Goal: Task Accomplishment & Management: Use online tool/utility

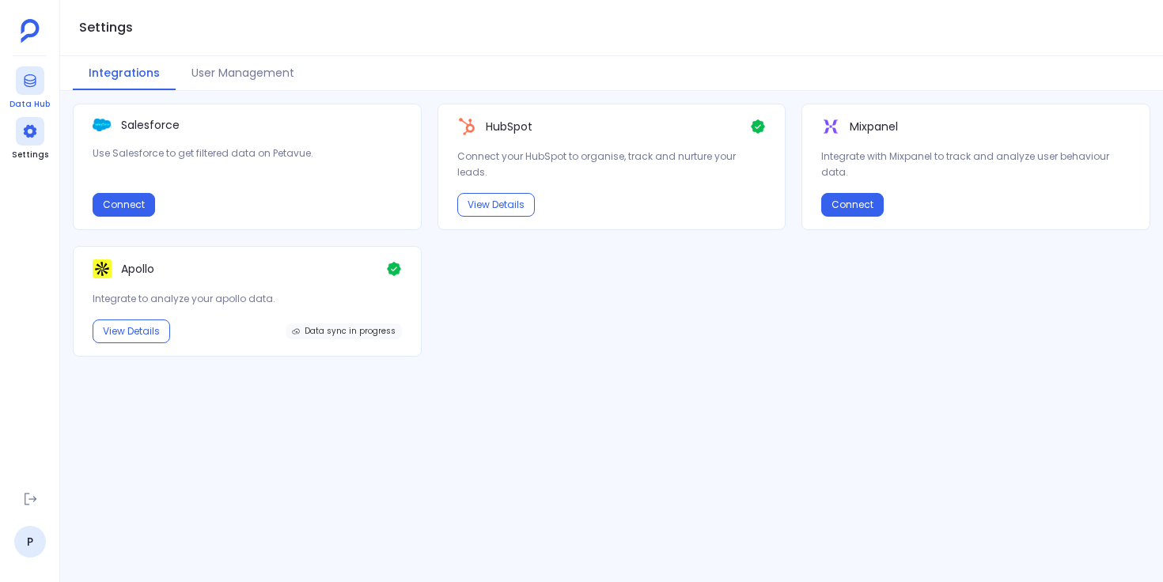
click at [36, 85] on icon at bounding box center [30, 81] width 16 height 16
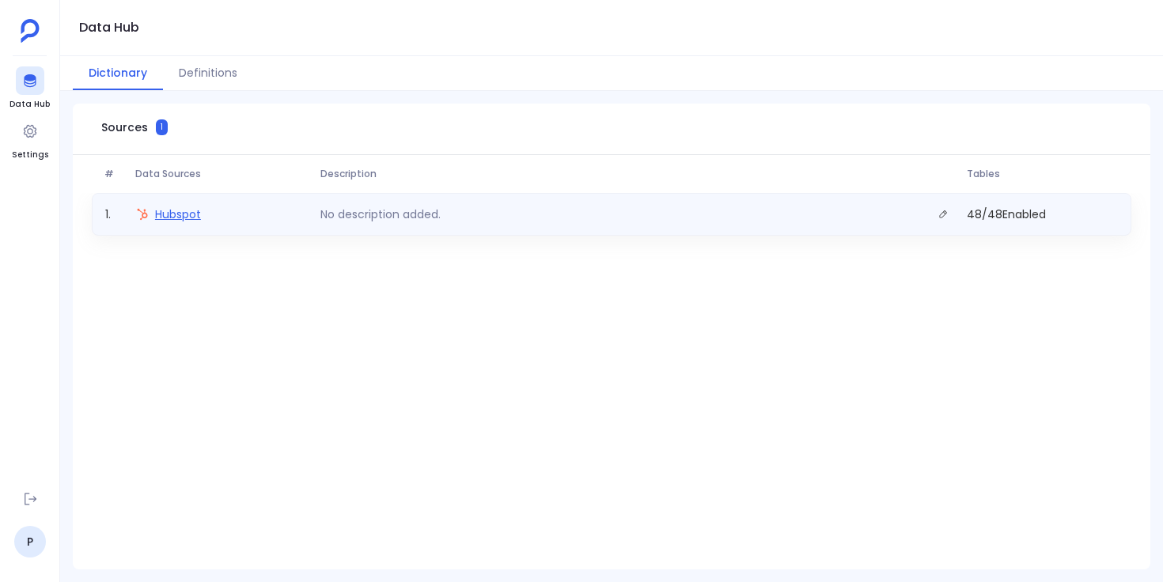
click at [175, 212] on span "Hubspot" at bounding box center [178, 214] width 46 height 16
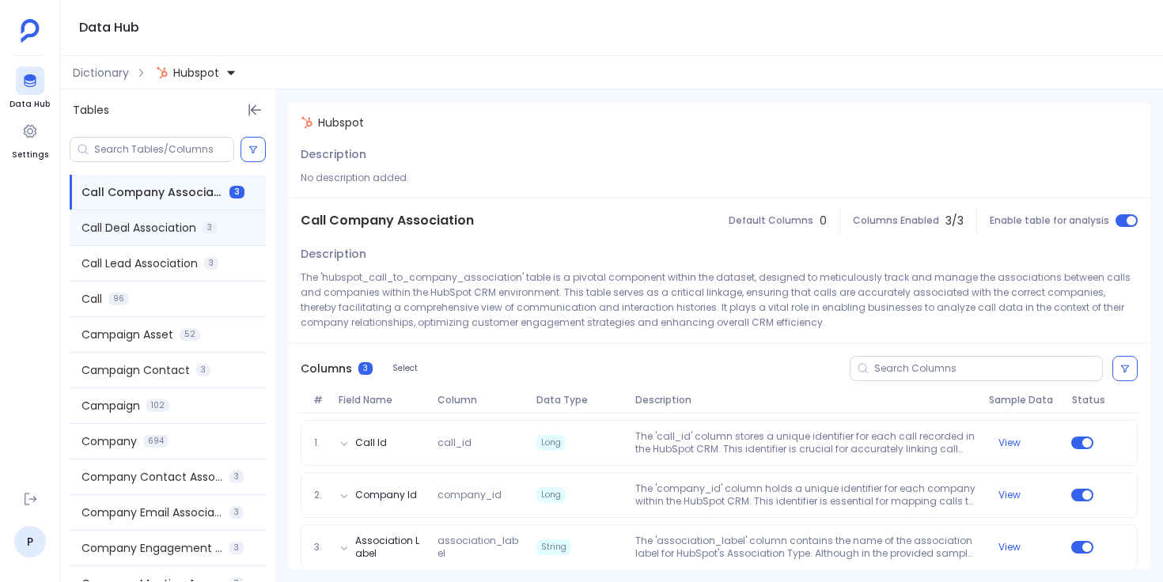
click at [177, 225] on span "Call Deal Association" at bounding box center [138, 228] width 115 height 16
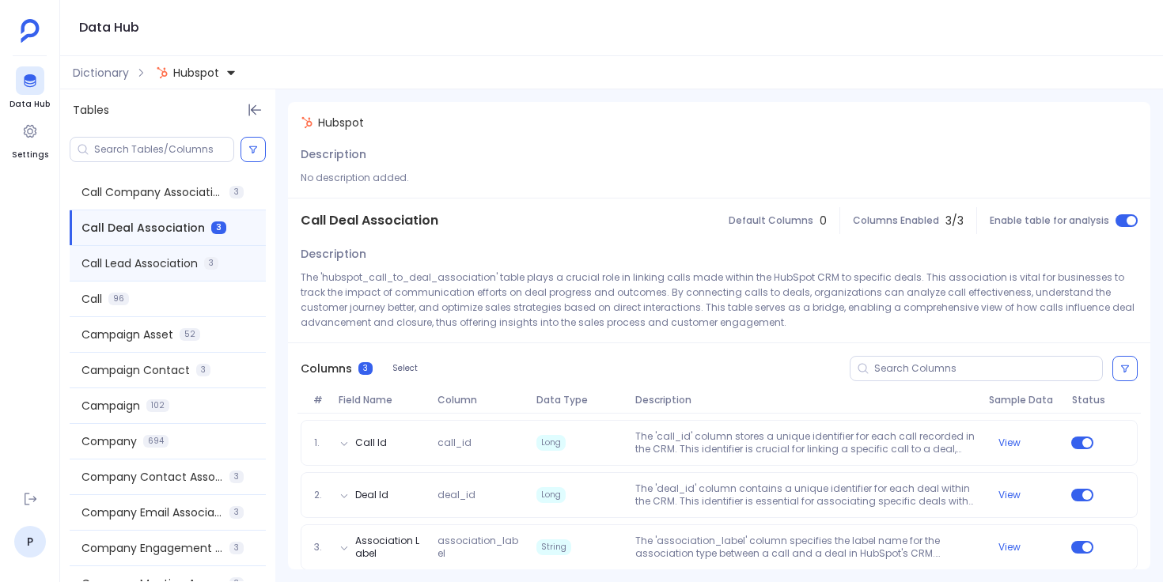
click at [177, 257] on span "Call Lead Association" at bounding box center [139, 264] width 116 height 16
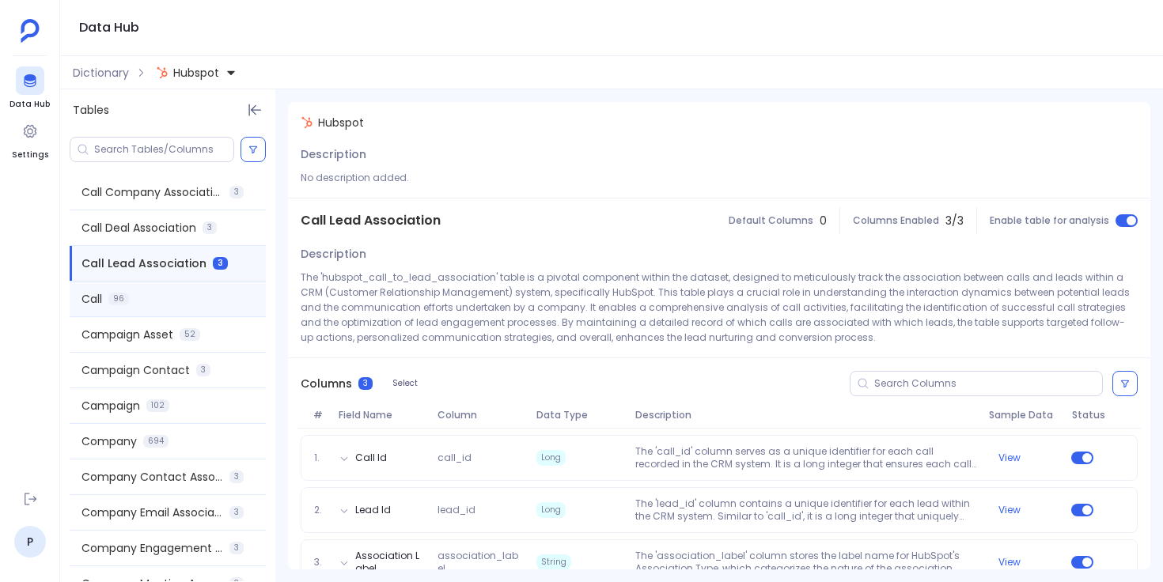
click at [177, 302] on div "Call 96" at bounding box center [168, 299] width 196 height 35
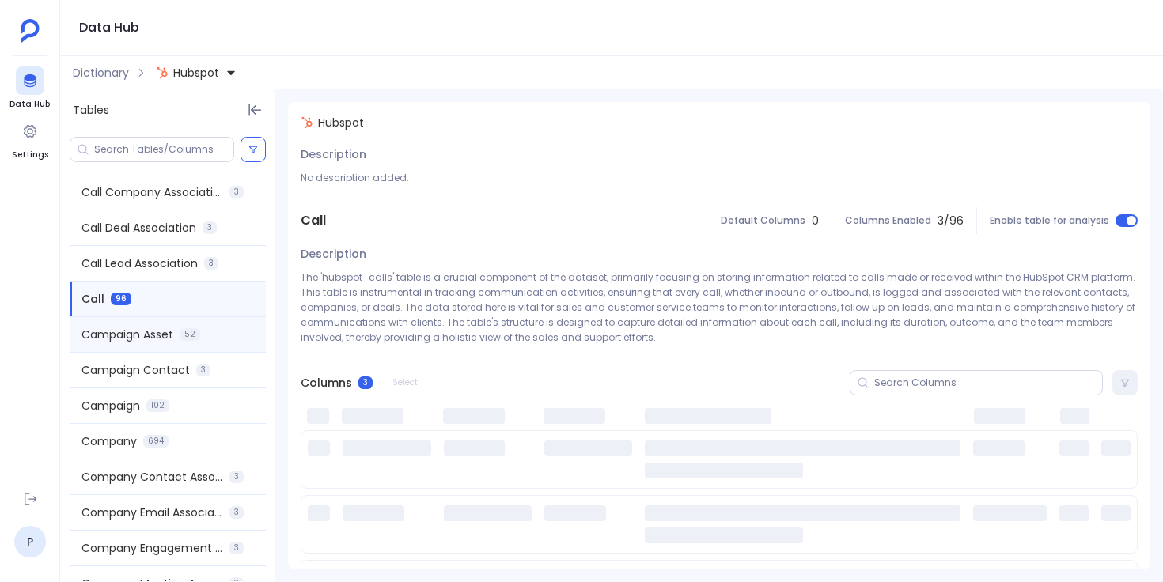
click at [182, 337] on span "52" at bounding box center [190, 334] width 21 height 13
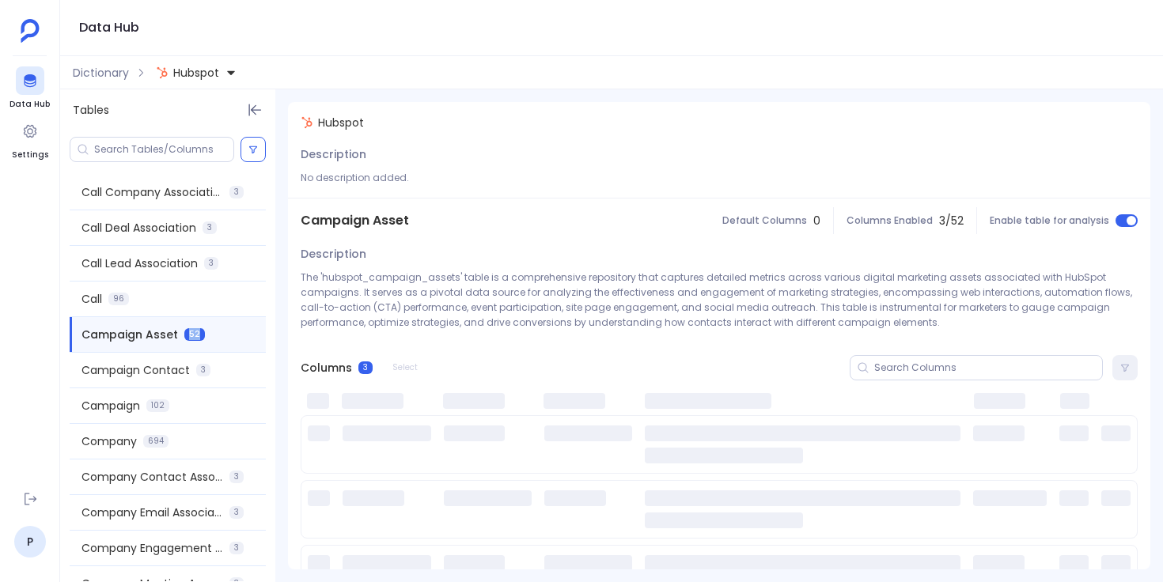
click at [184, 337] on span "52" at bounding box center [194, 334] width 21 height 13
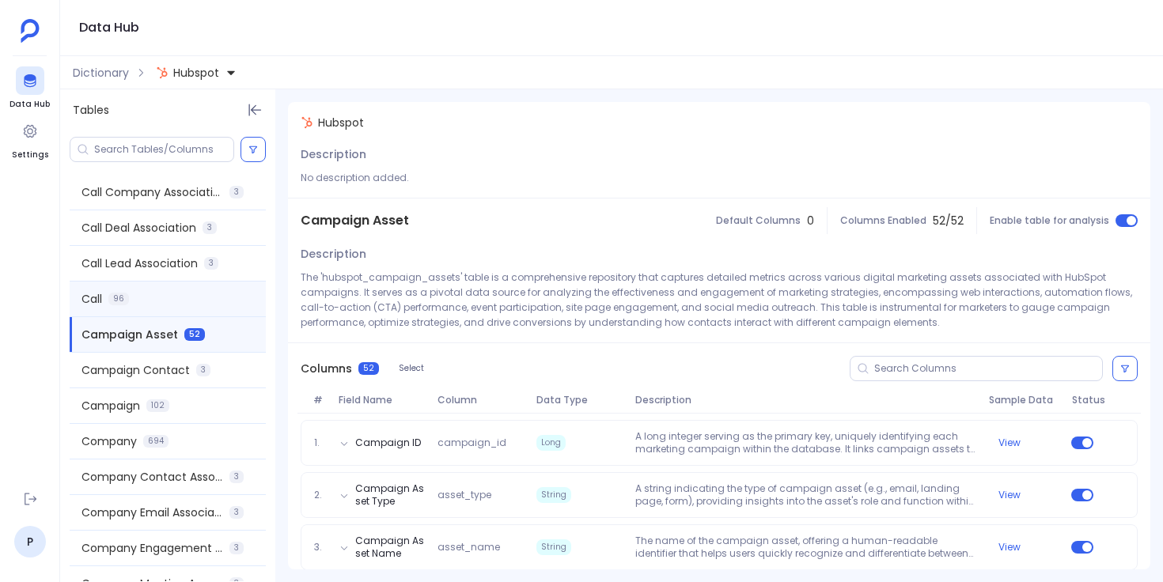
click at [187, 301] on div "Call 96" at bounding box center [168, 299] width 196 height 35
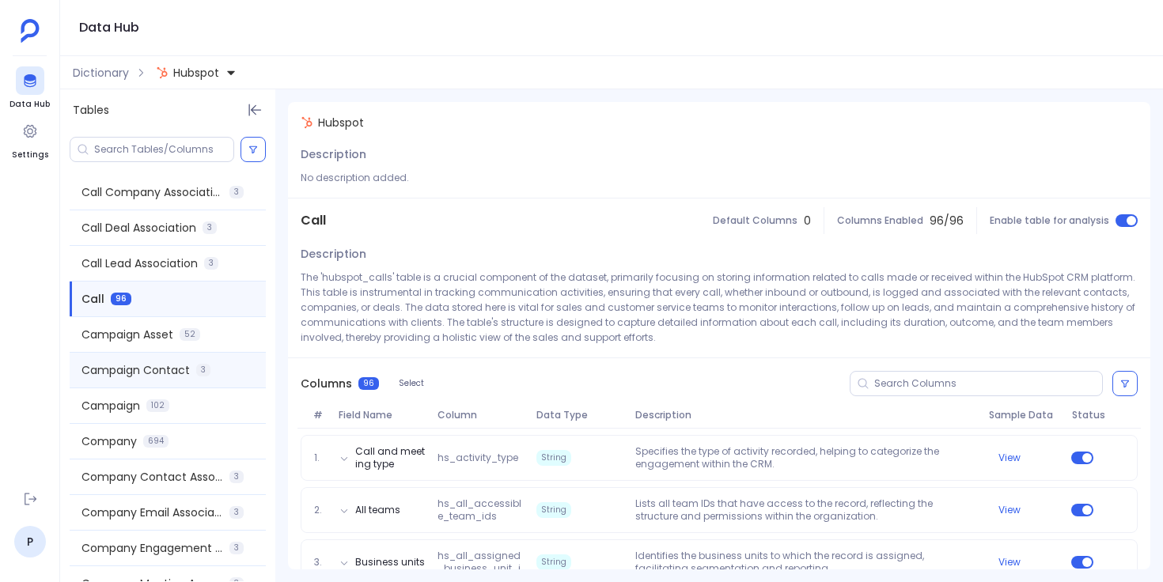
click at [192, 368] on div "Campaign Contact 3" at bounding box center [168, 370] width 196 height 35
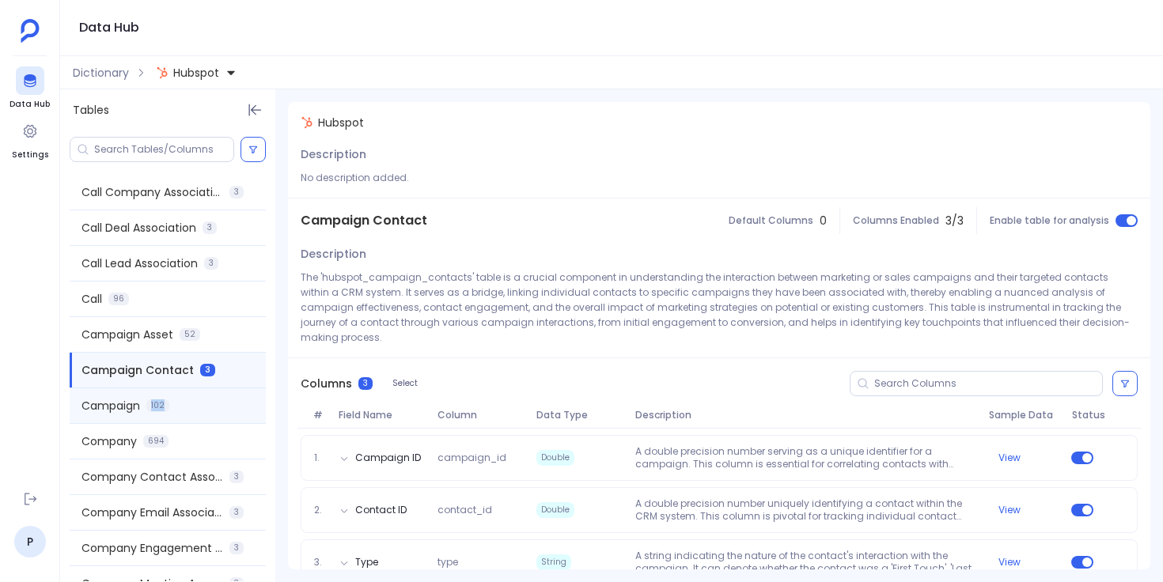
click at [191, 401] on div "Campaign 102" at bounding box center [168, 405] width 196 height 35
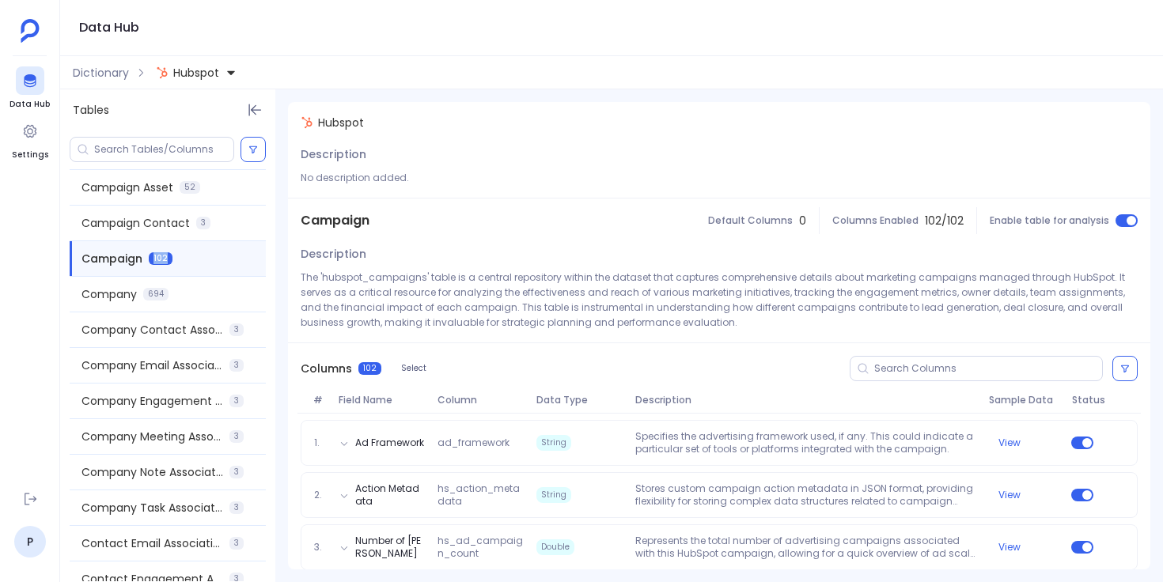
scroll to position [150, 0]
click at [201, 289] on div "Company 694" at bounding box center [168, 292] width 196 height 35
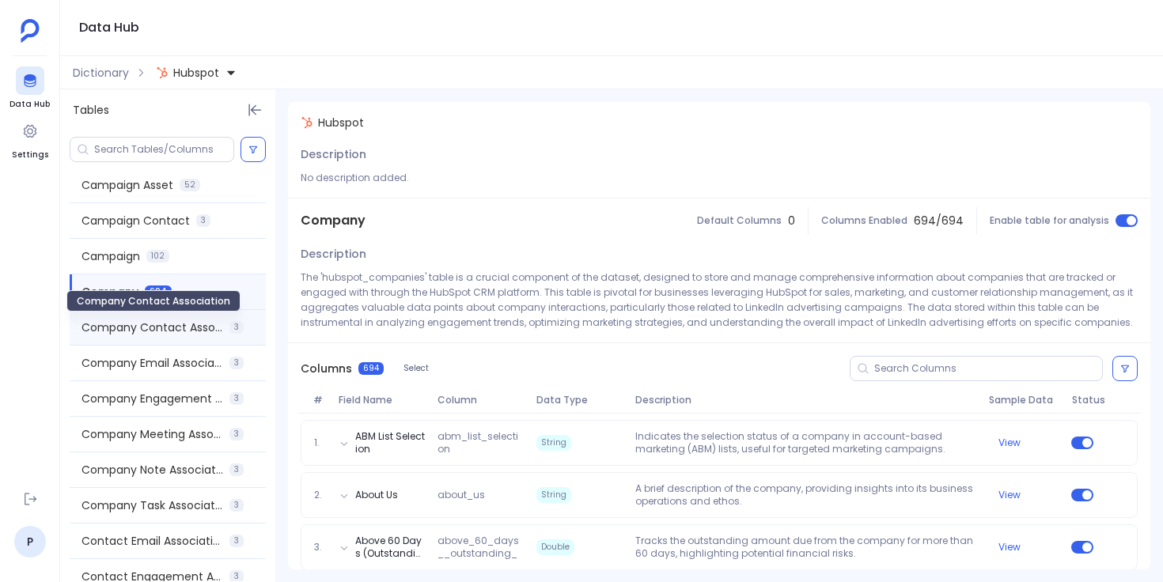
click at [196, 330] on span "Company Contact Association" at bounding box center [152, 328] width 142 height 16
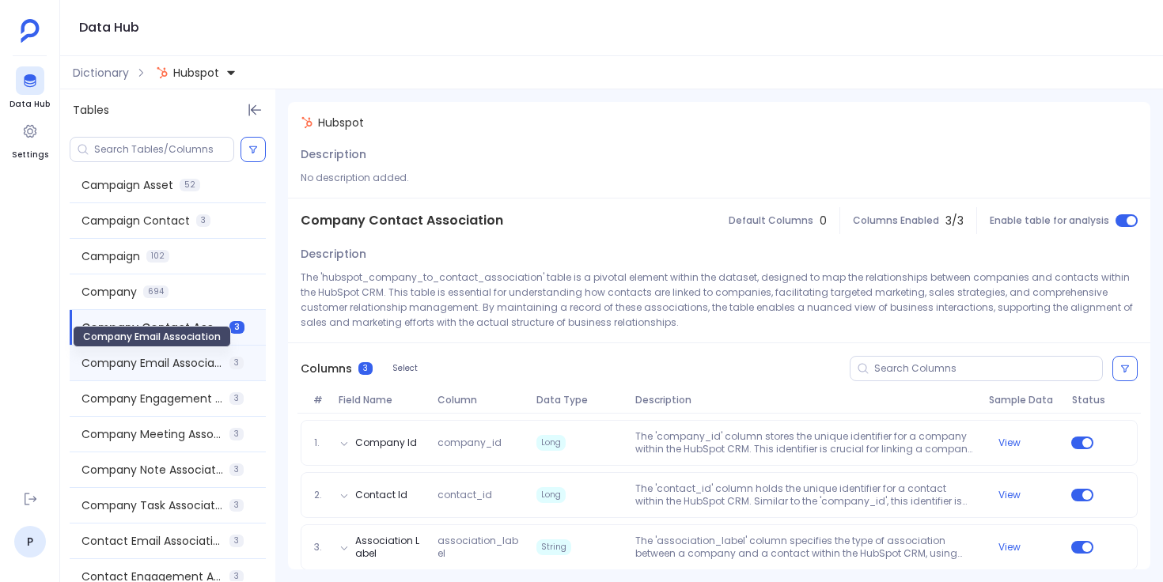
click at [195, 362] on span "Company Email Association" at bounding box center [152, 363] width 142 height 16
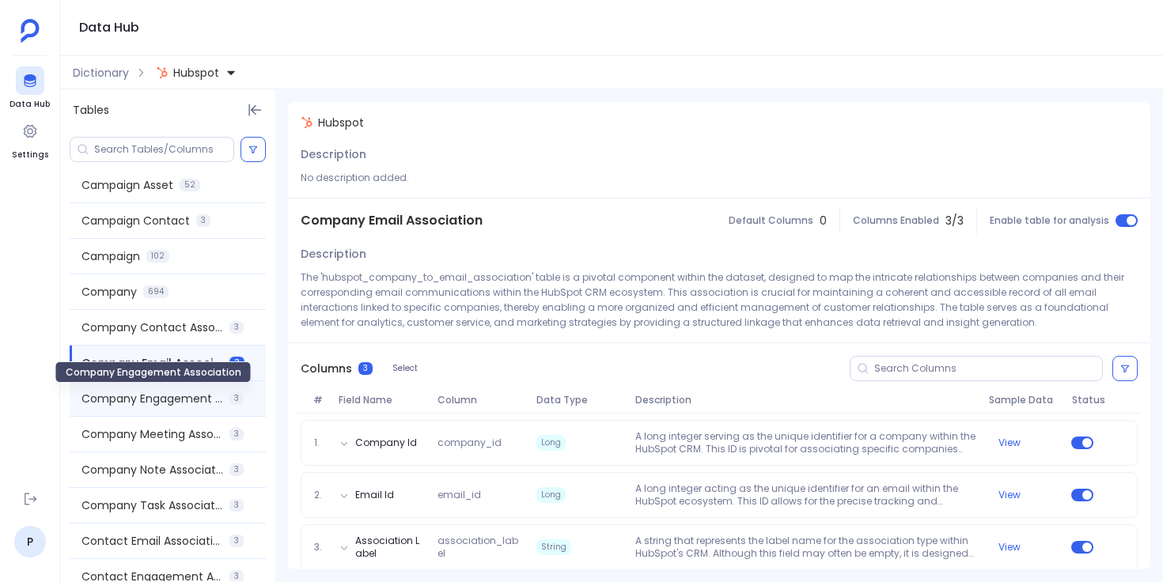
click at [195, 396] on span "Company Engagement Association" at bounding box center [152, 399] width 142 height 16
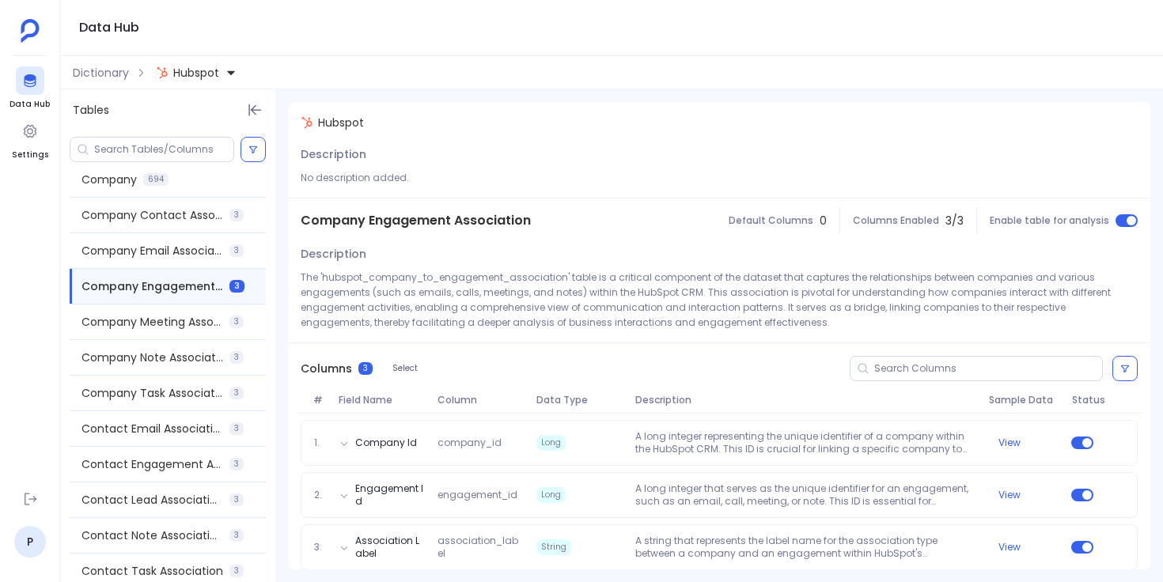
scroll to position [269, 0]
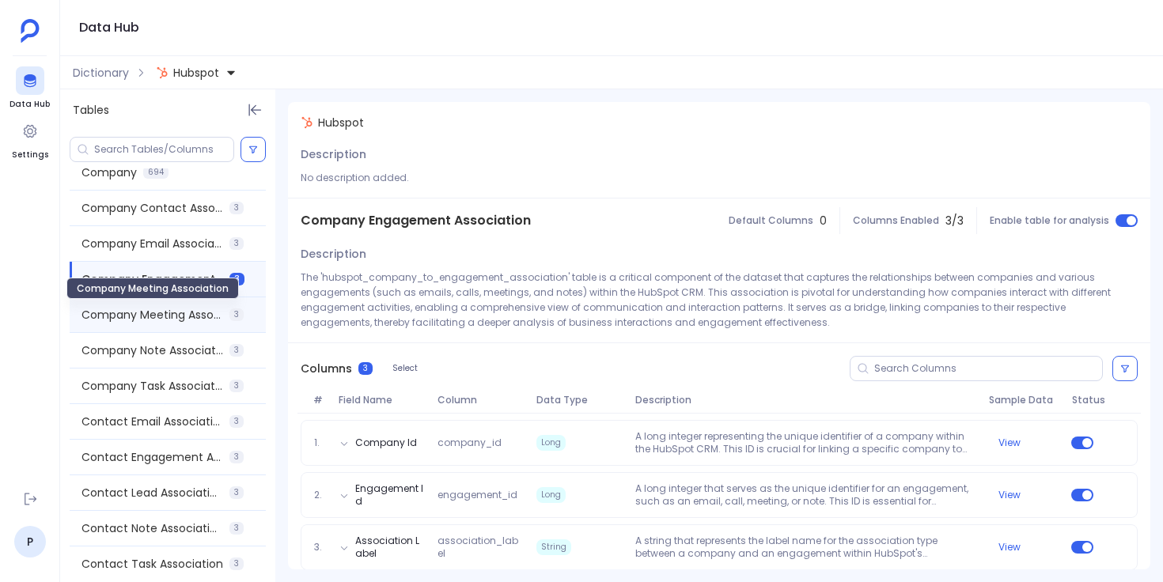
click at [191, 317] on span "Company Meeting Association" at bounding box center [152, 315] width 142 height 16
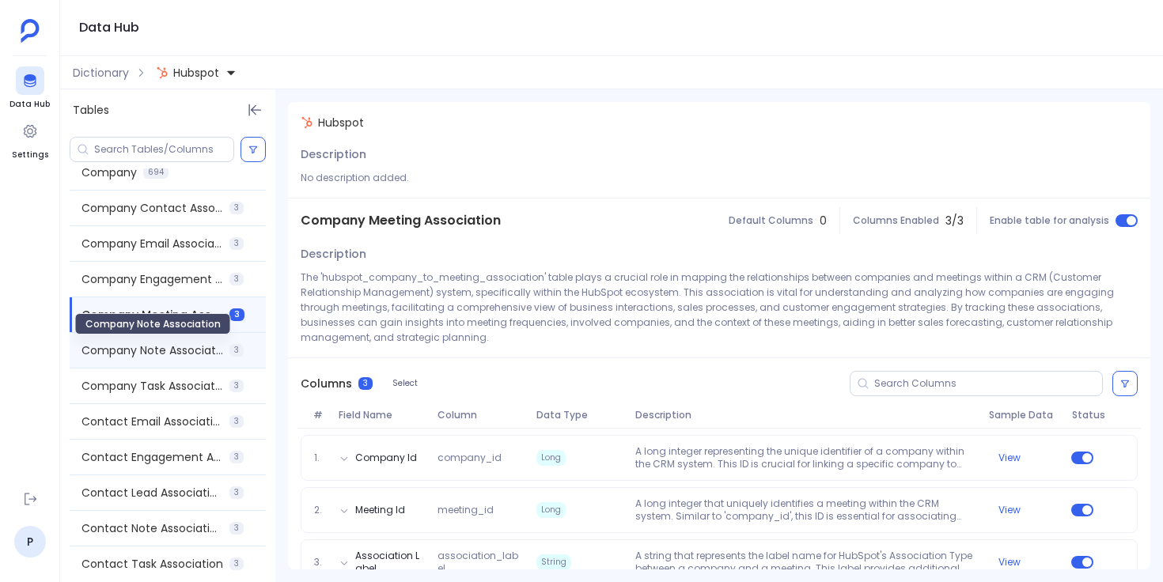
click at [191, 349] on span "Company Note Association" at bounding box center [152, 351] width 142 height 16
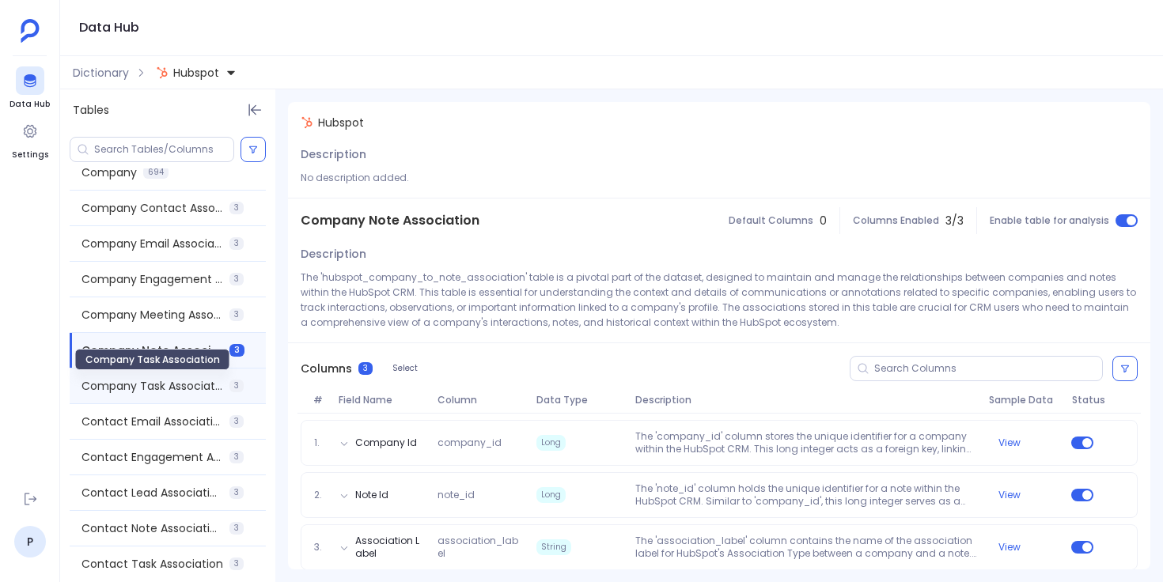
click at [194, 389] on span "Company Task Association" at bounding box center [152, 386] width 142 height 16
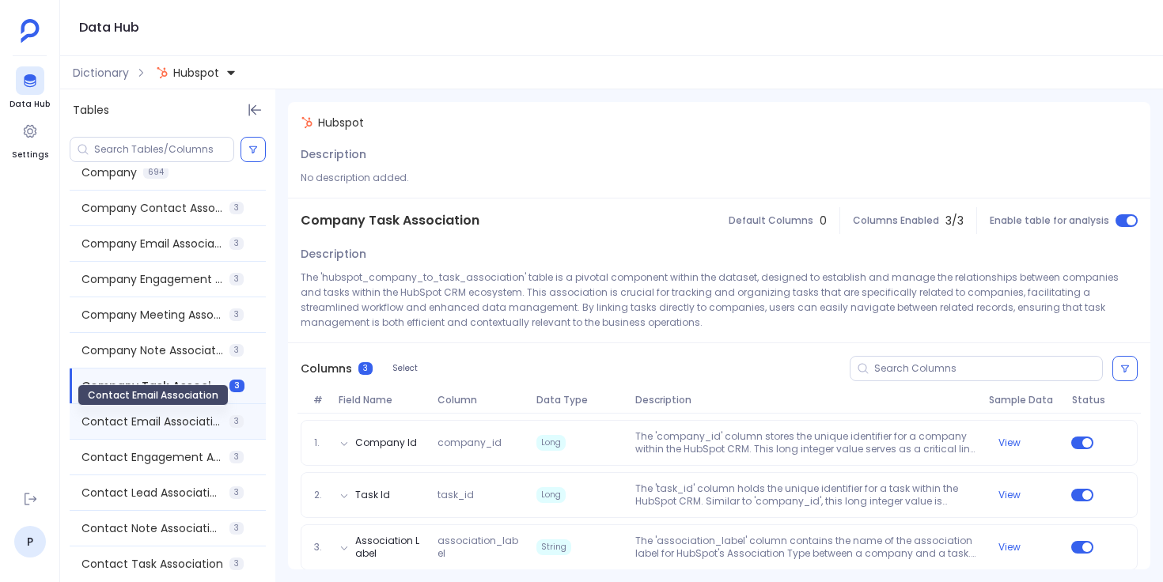
click at [194, 418] on span "Contact Email Association" at bounding box center [152, 422] width 142 height 16
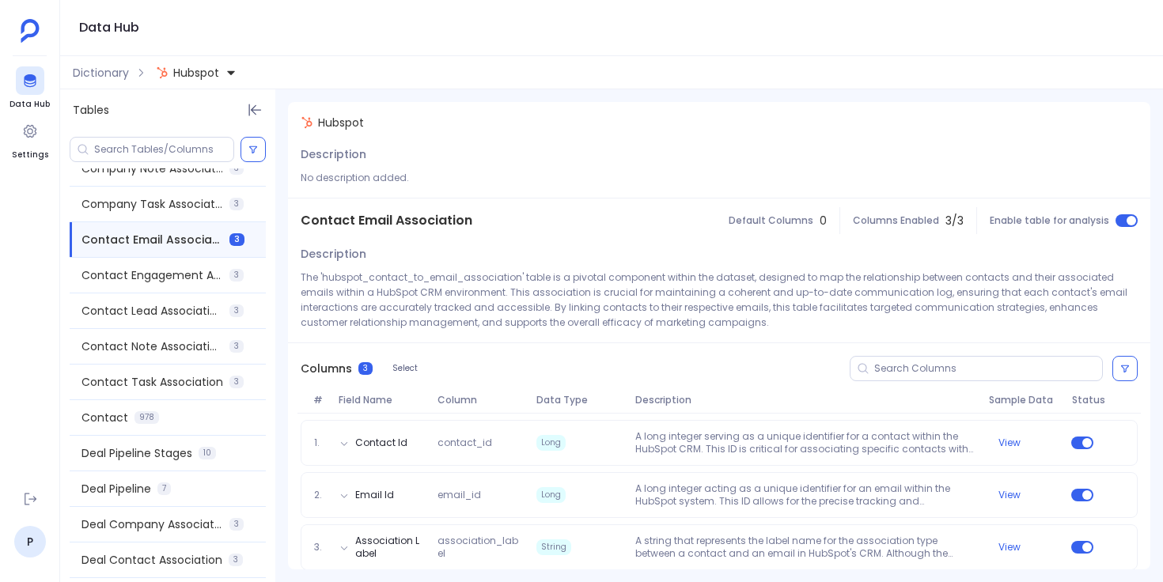
scroll to position [467, 0]
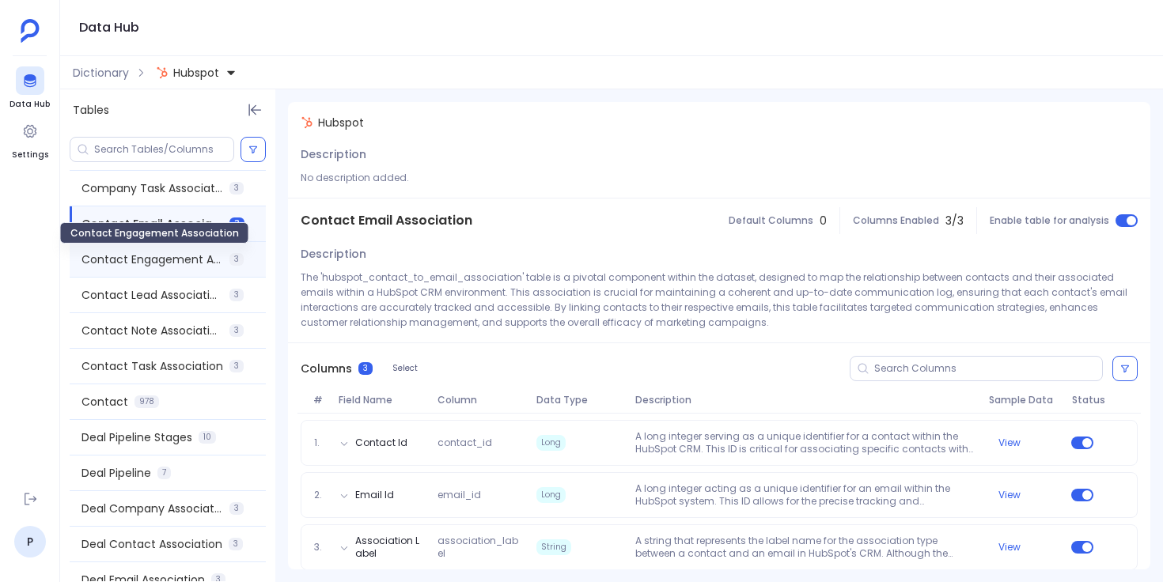
click at [194, 252] on span "Contact Engagement Association" at bounding box center [152, 260] width 142 height 16
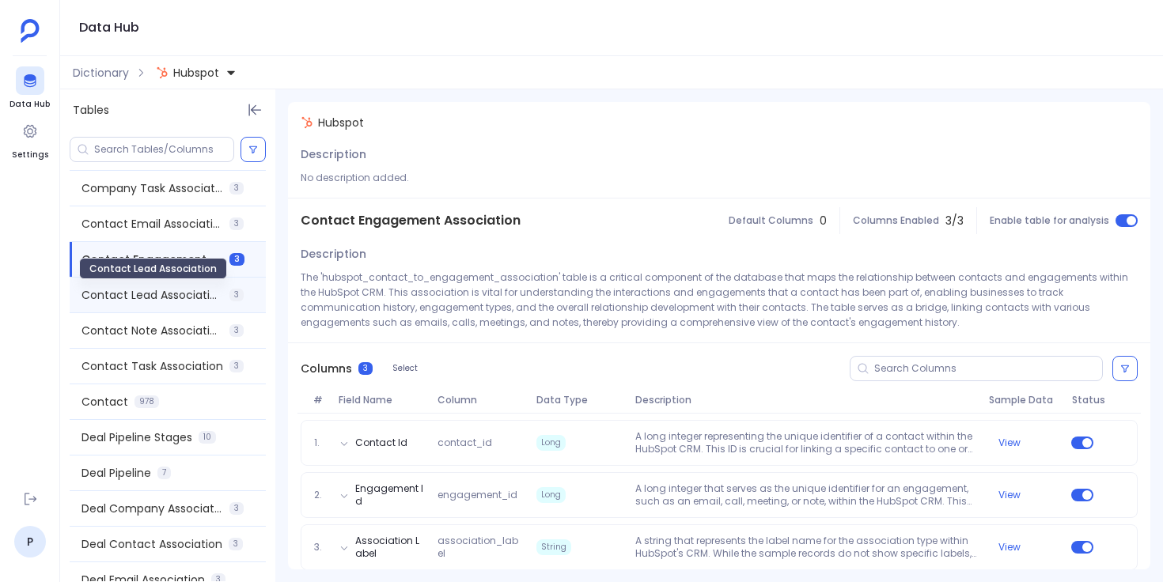
click at [194, 292] on span "Contact Lead Association" at bounding box center [152, 295] width 142 height 16
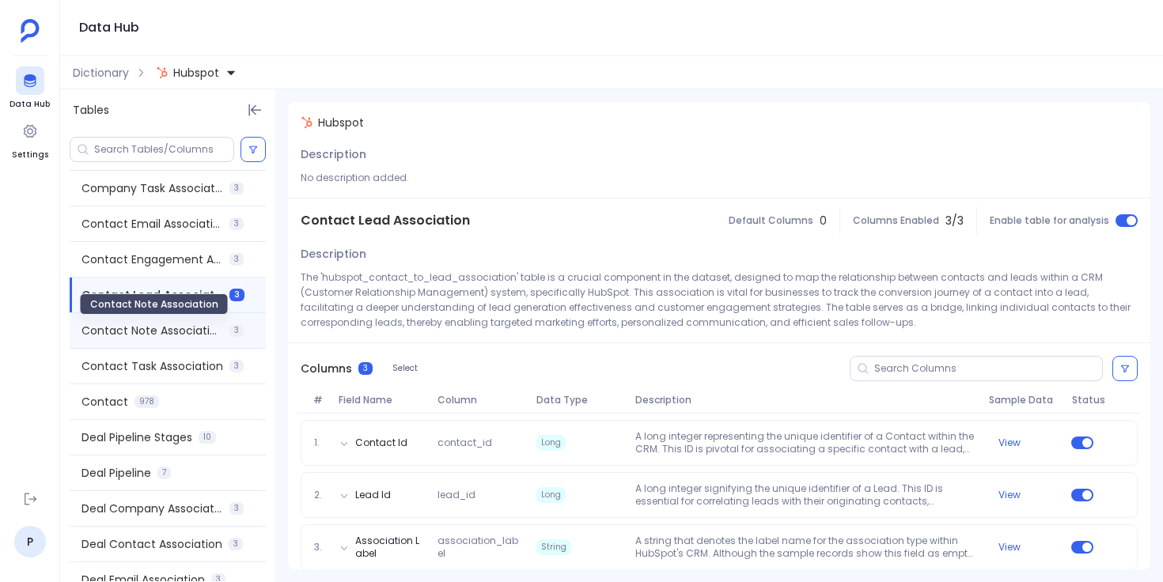
click at [194, 331] on span "Contact Note Association" at bounding box center [152, 331] width 142 height 16
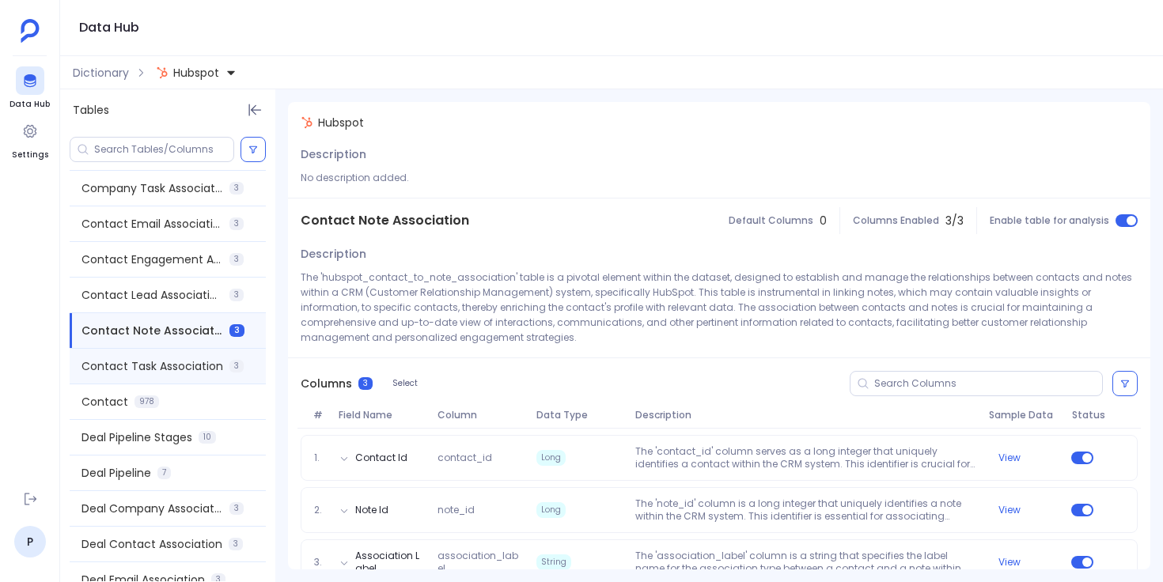
click at [194, 357] on div "Contact Task Association 3" at bounding box center [168, 366] width 196 height 35
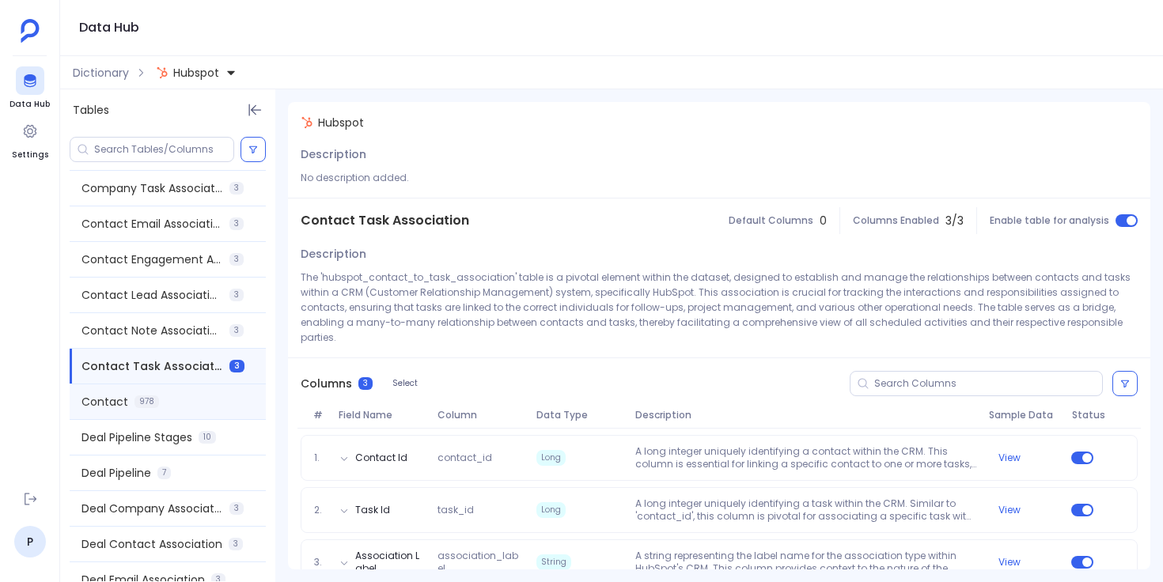
click at [192, 400] on div "Contact 978" at bounding box center [168, 401] width 196 height 35
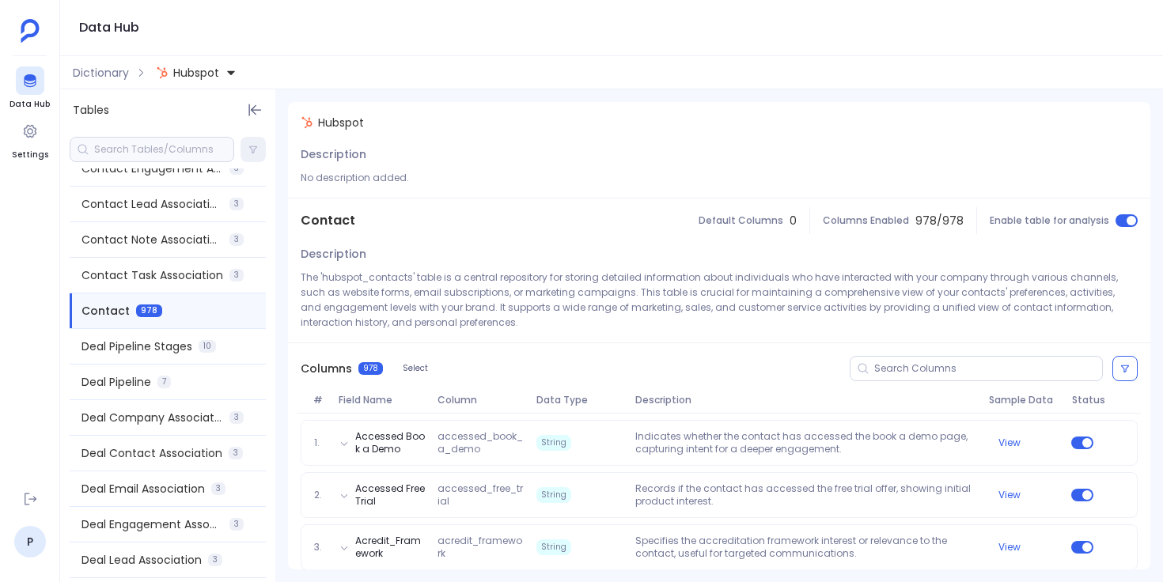
scroll to position [677, 0]
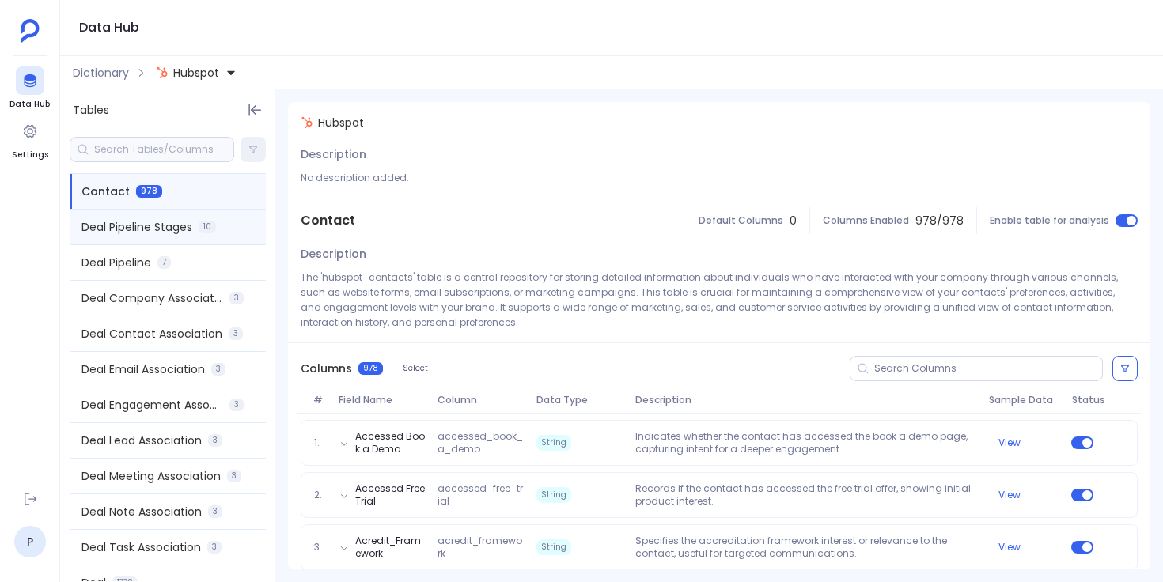
click at [195, 230] on div "Deal Pipeline Stages 10" at bounding box center [168, 227] width 196 height 35
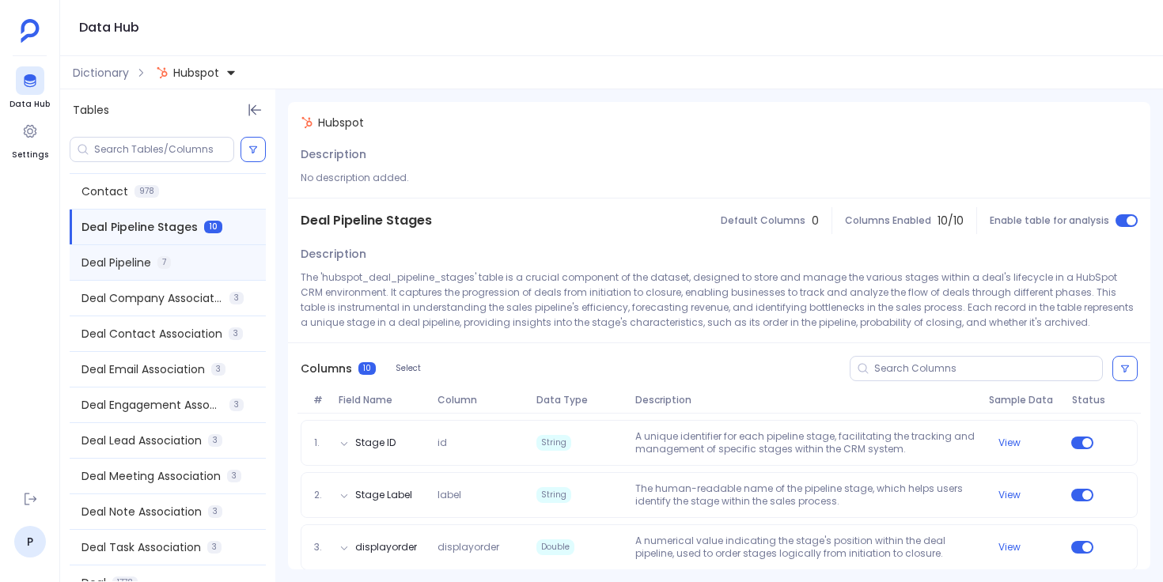
click at [194, 257] on div "Deal Pipeline 7" at bounding box center [168, 262] width 196 height 35
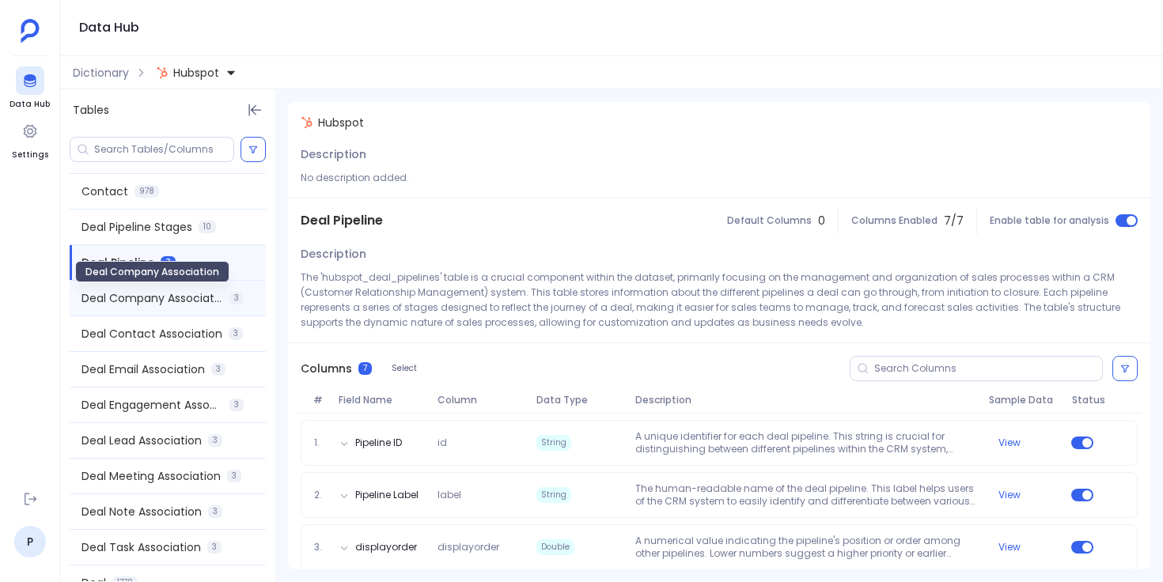
click at [195, 301] on span "Deal Company Association" at bounding box center [152, 298] width 142 height 16
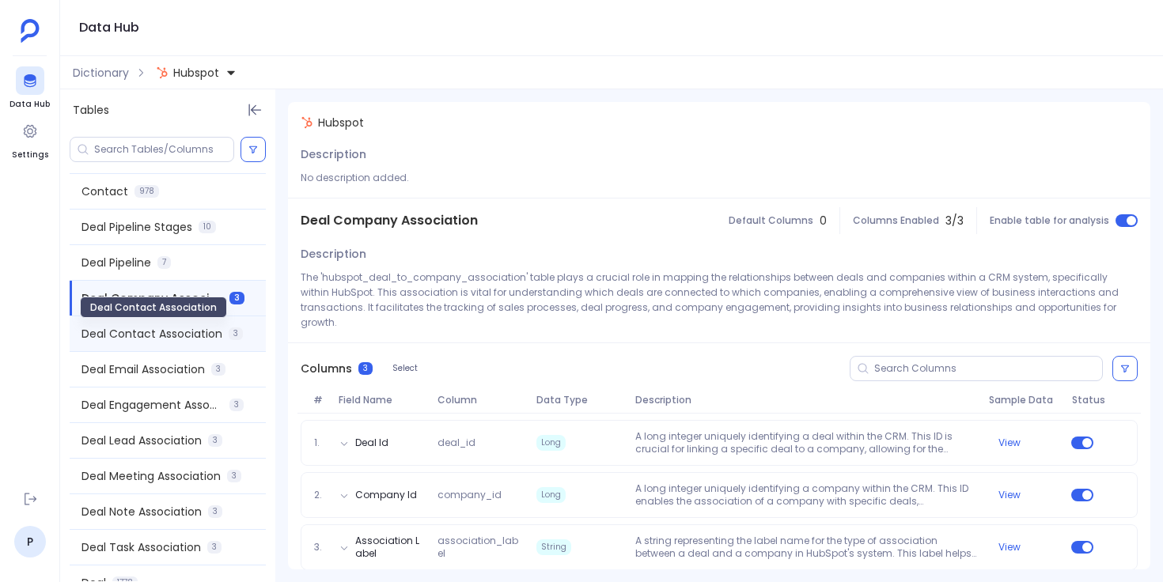
click at [191, 335] on span "Deal Contact Association" at bounding box center [151, 334] width 141 height 16
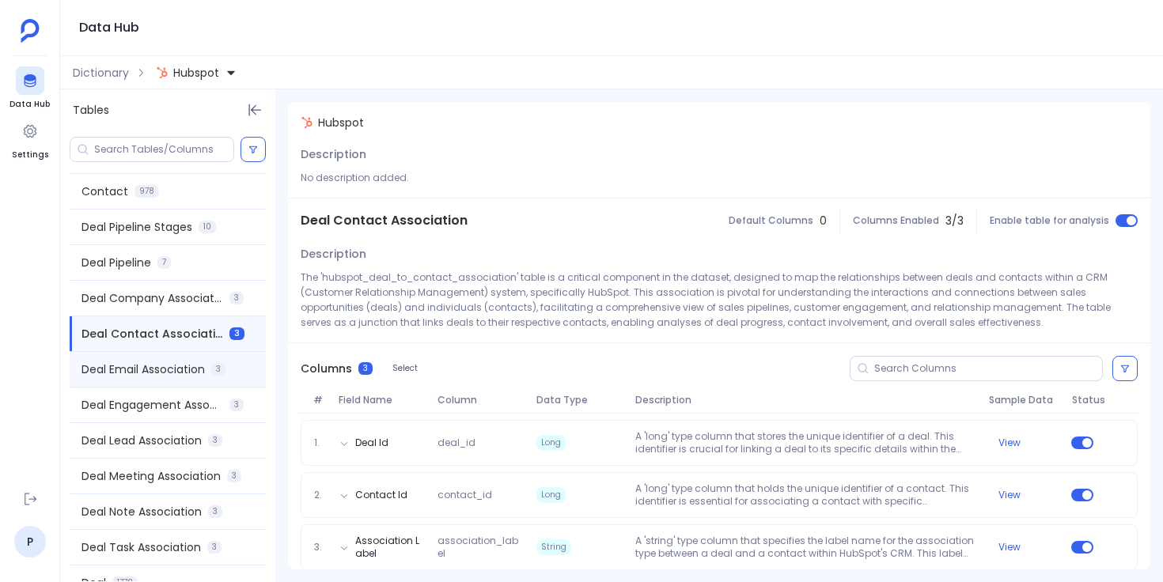
click at [191, 367] on span "Deal Email Association" at bounding box center [142, 370] width 123 height 16
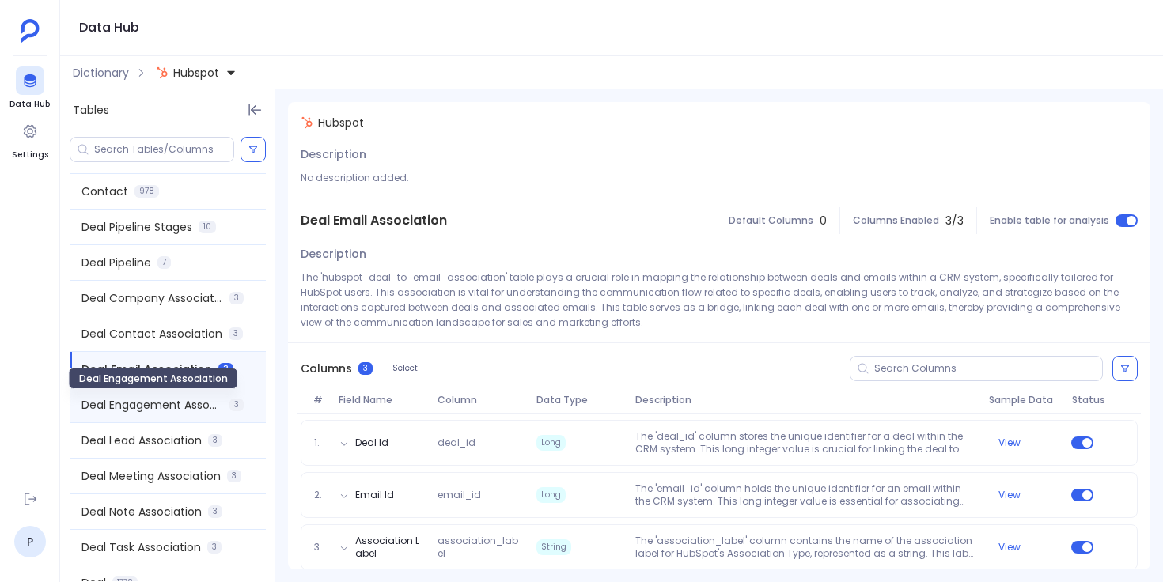
click at [187, 400] on span "Deal Engagement Association" at bounding box center [152, 405] width 142 height 16
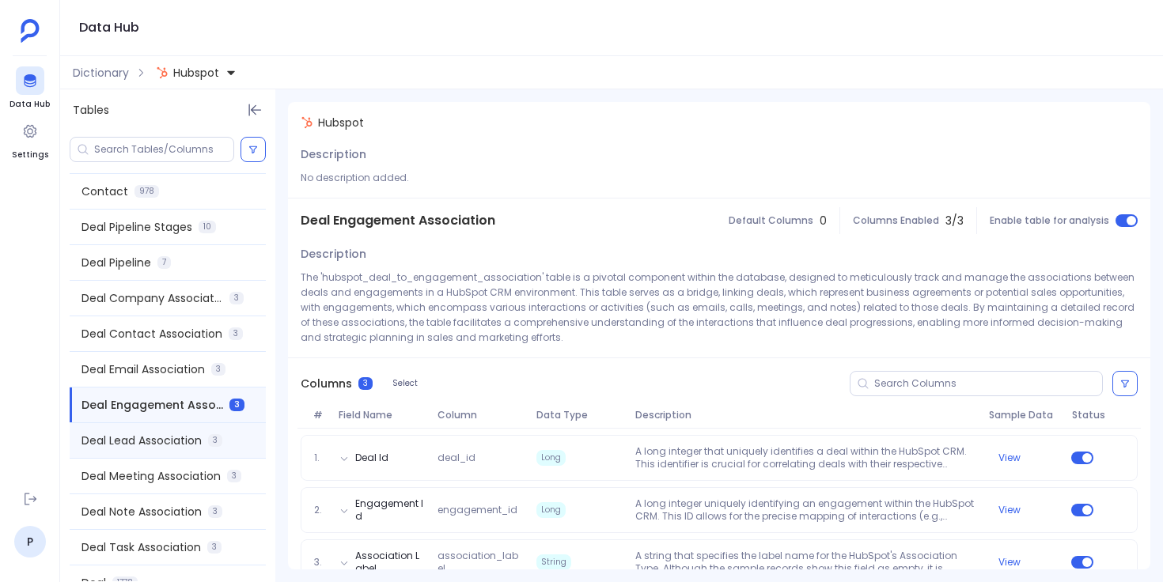
click at [187, 434] on span "Deal Lead Association" at bounding box center [141, 441] width 120 height 16
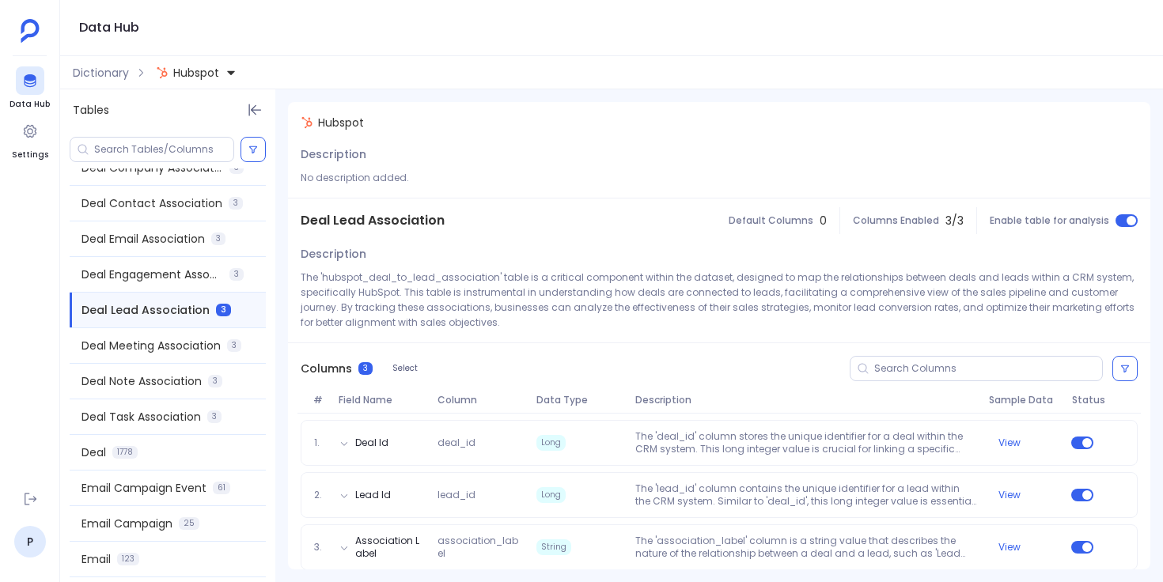
scroll to position [813, 0]
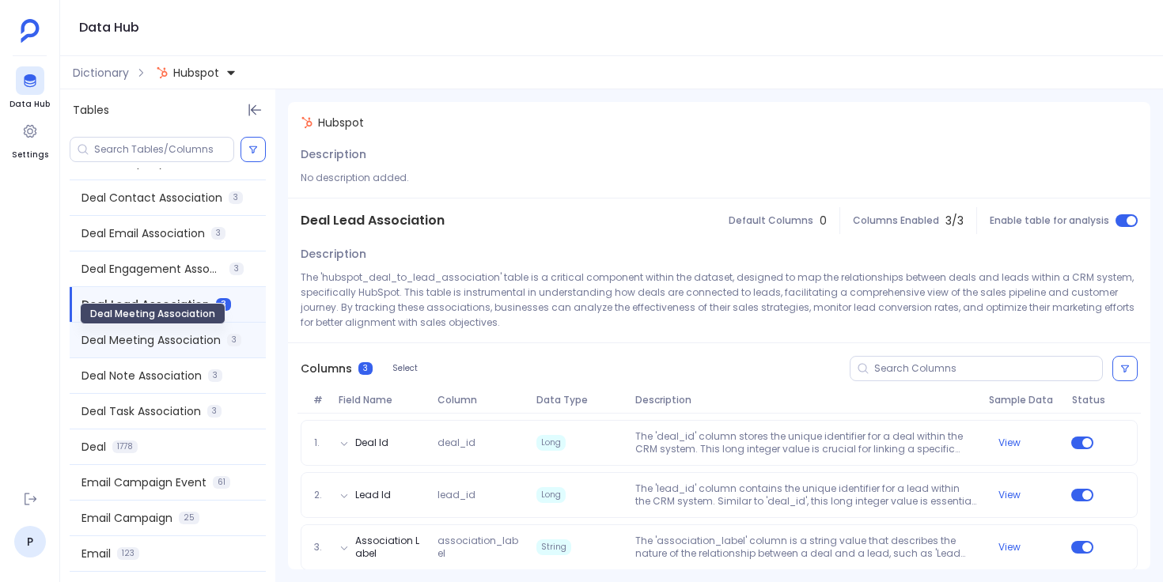
click at [192, 346] on span "Deal Meeting Association" at bounding box center [150, 340] width 139 height 16
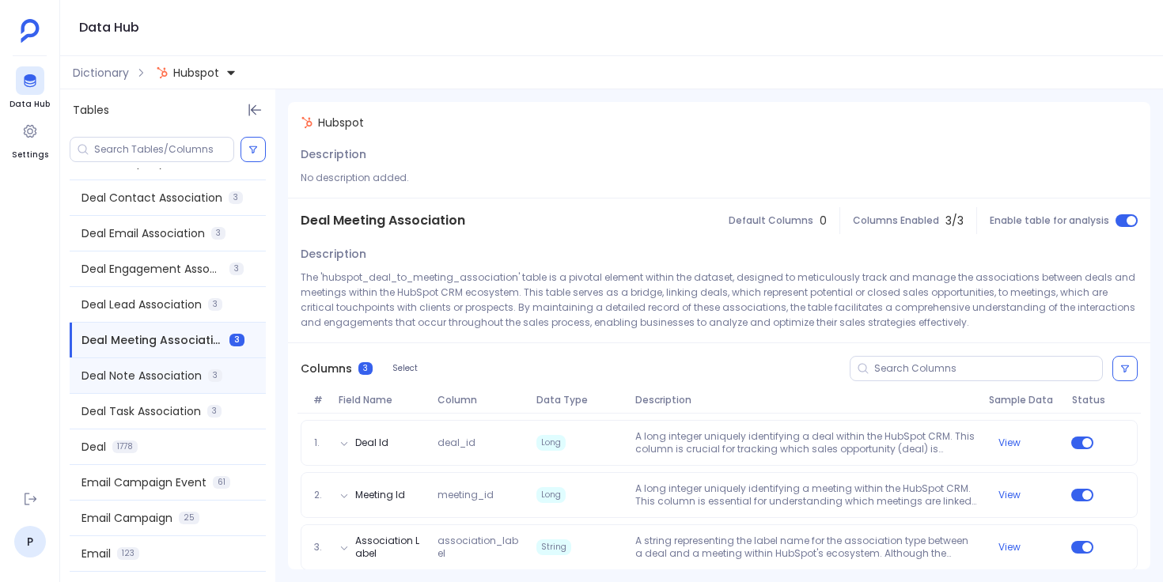
click at [190, 377] on span "Deal Note Association" at bounding box center [141, 376] width 120 height 16
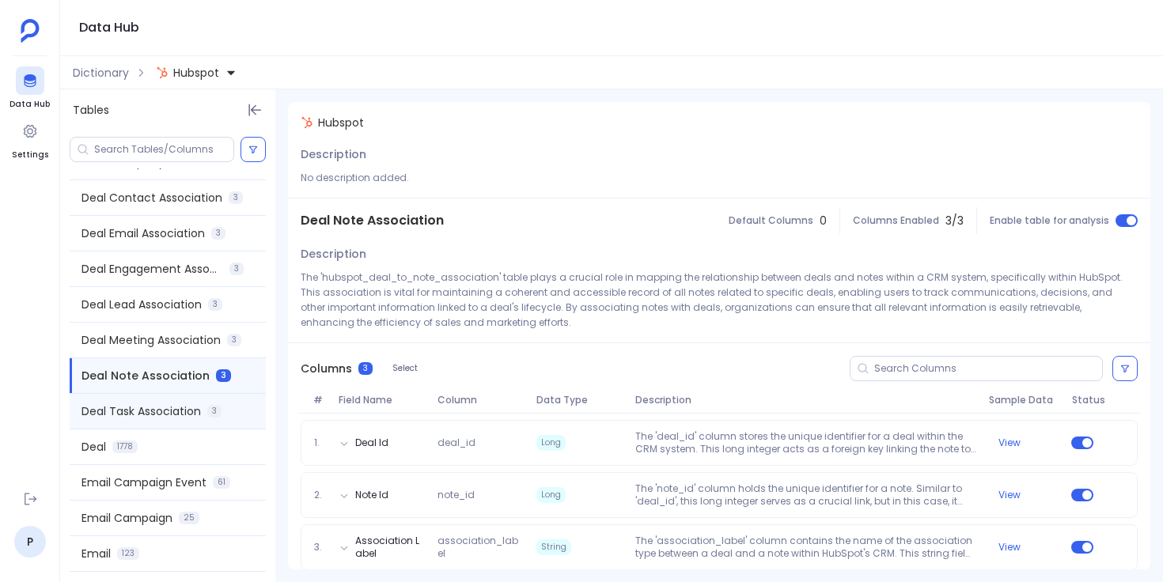
click at [191, 403] on div "Deal Task Association 3" at bounding box center [168, 411] width 196 height 35
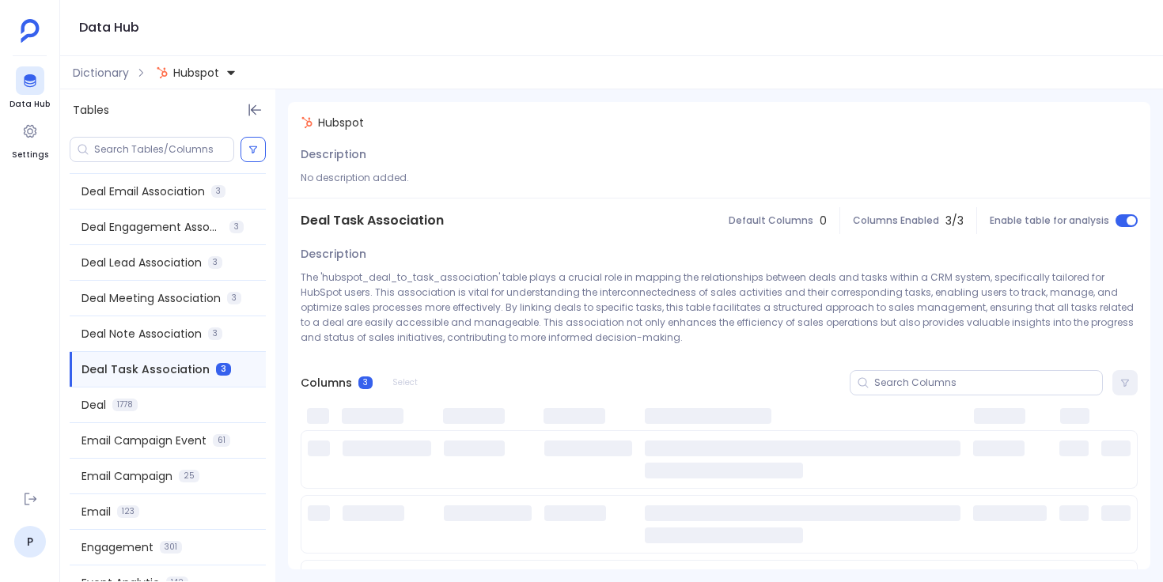
scroll to position [880, 0]
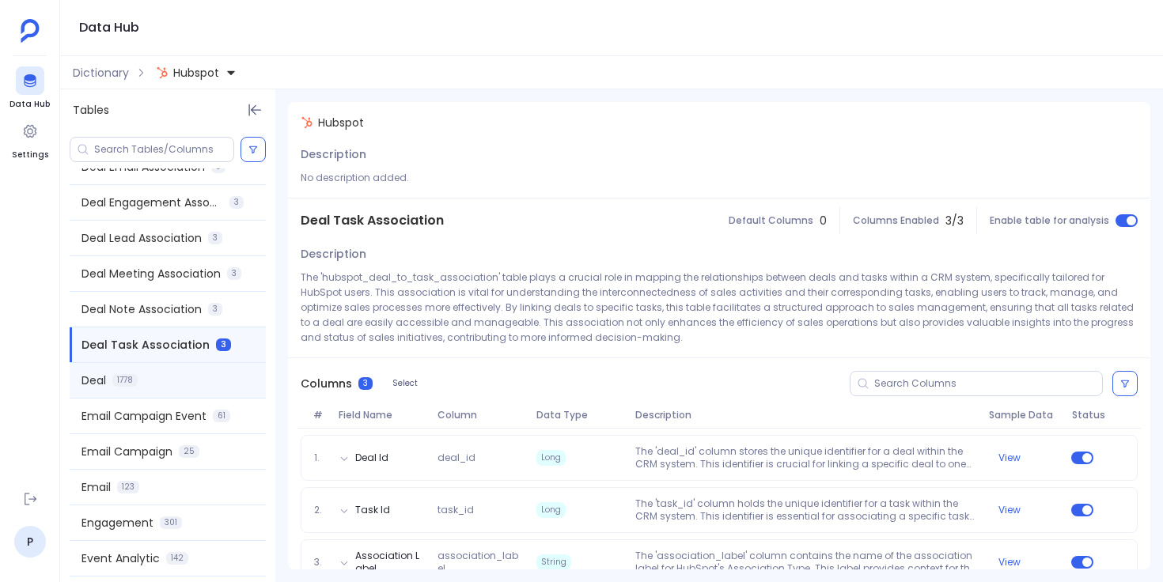
click at [191, 381] on div "Deal 1778" at bounding box center [168, 380] width 196 height 35
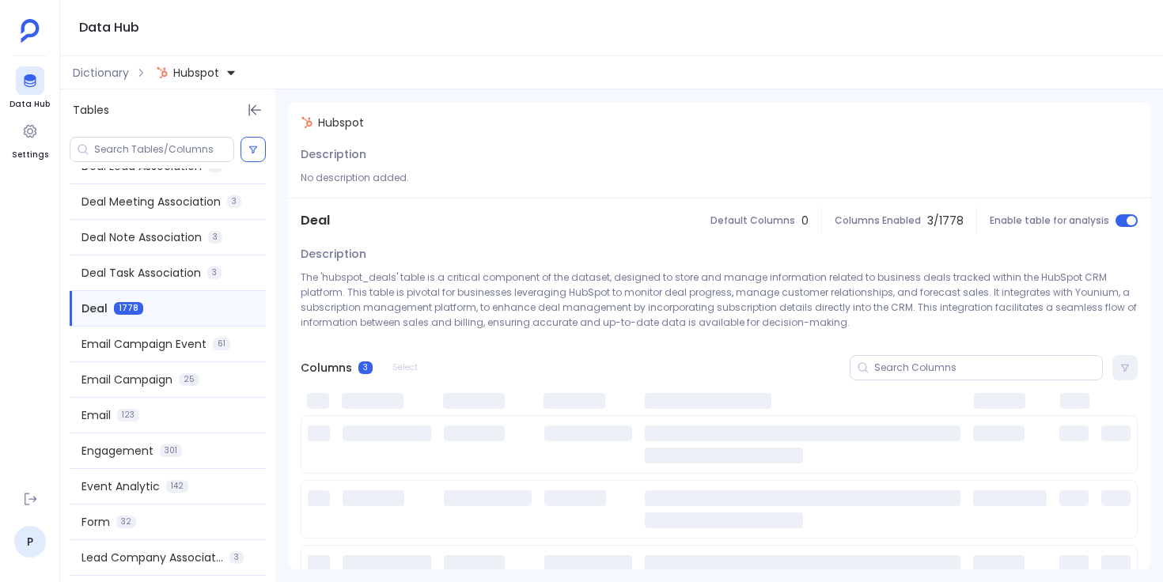
scroll to position [952, 0]
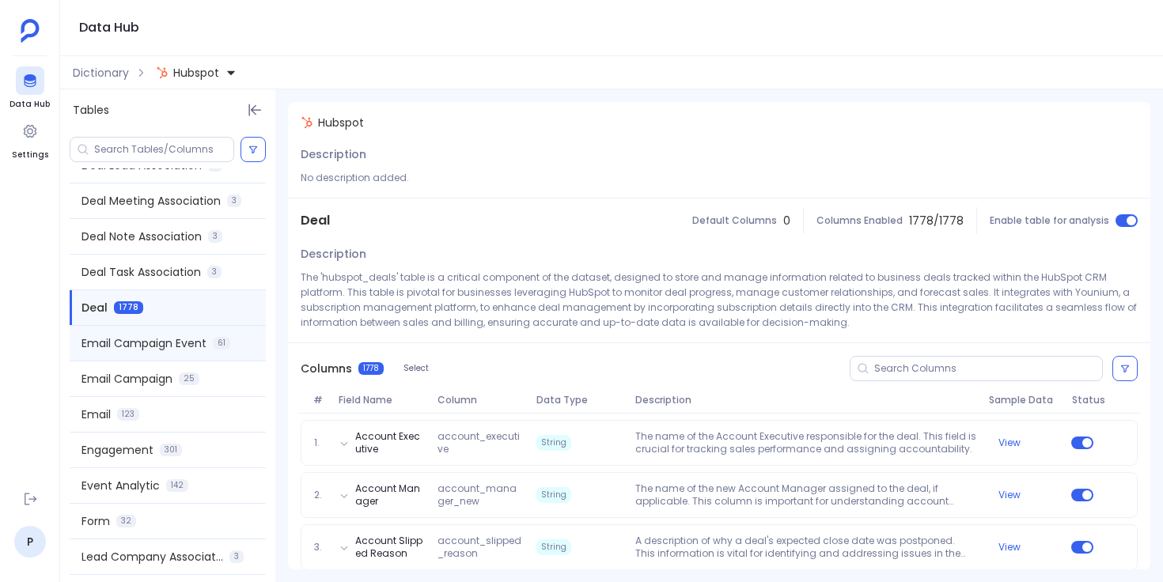
click at [197, 349] on span "Email Campaign Event" at bounding box center [143, 343] width 125 height 16
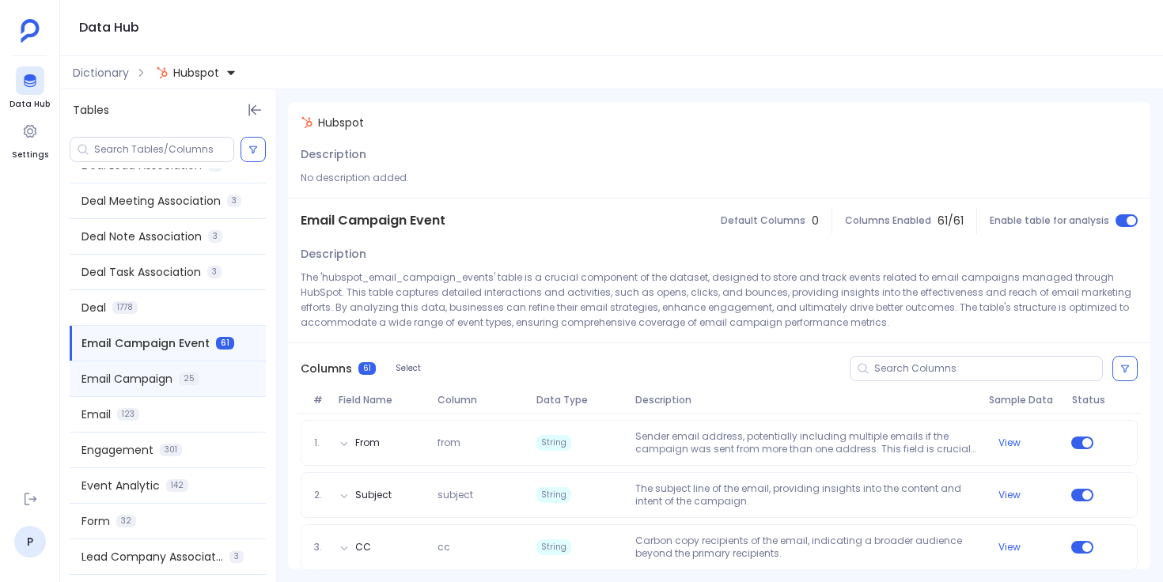
click at [193, 377] on span "25" at bounding box center [189, 379] width 21 height 13
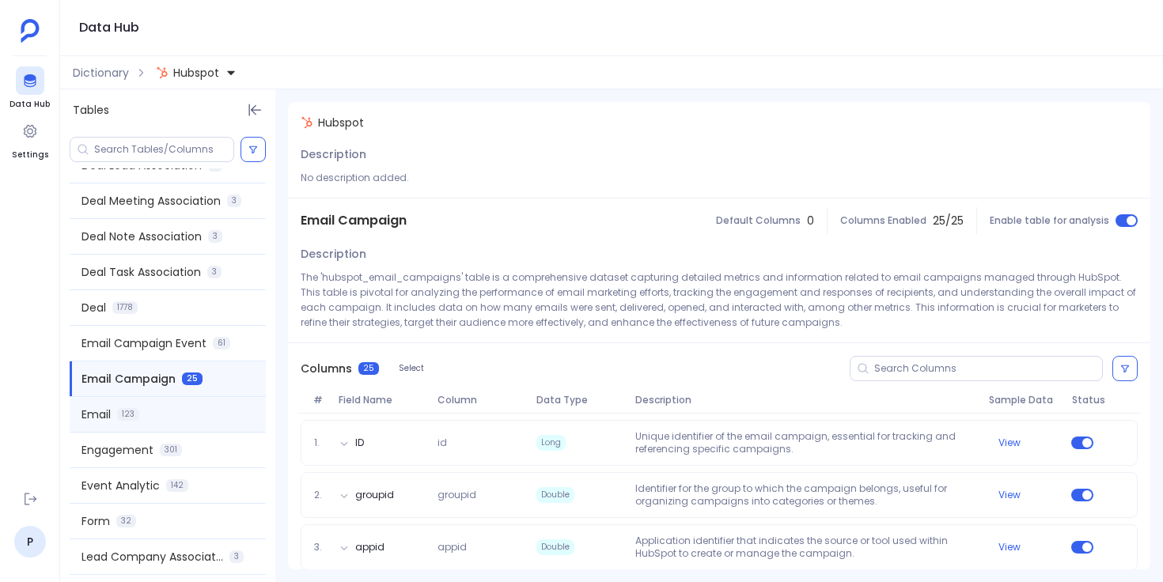
click at [193, 409] on div "Email 123" at bounding box center [168, 414] width 196 height 35
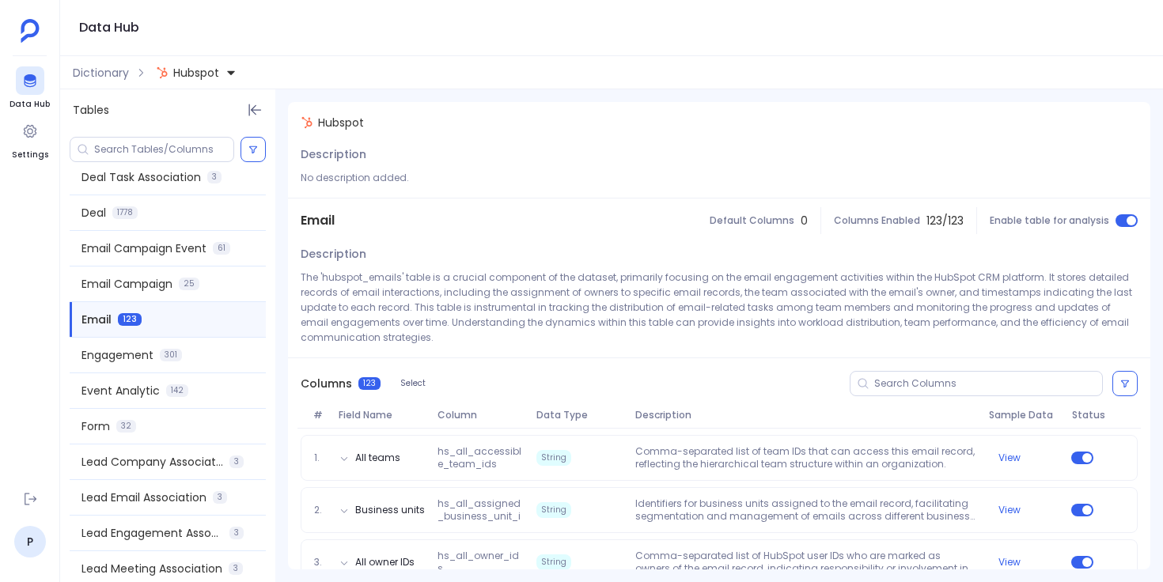
scroll to position [1061, 0]
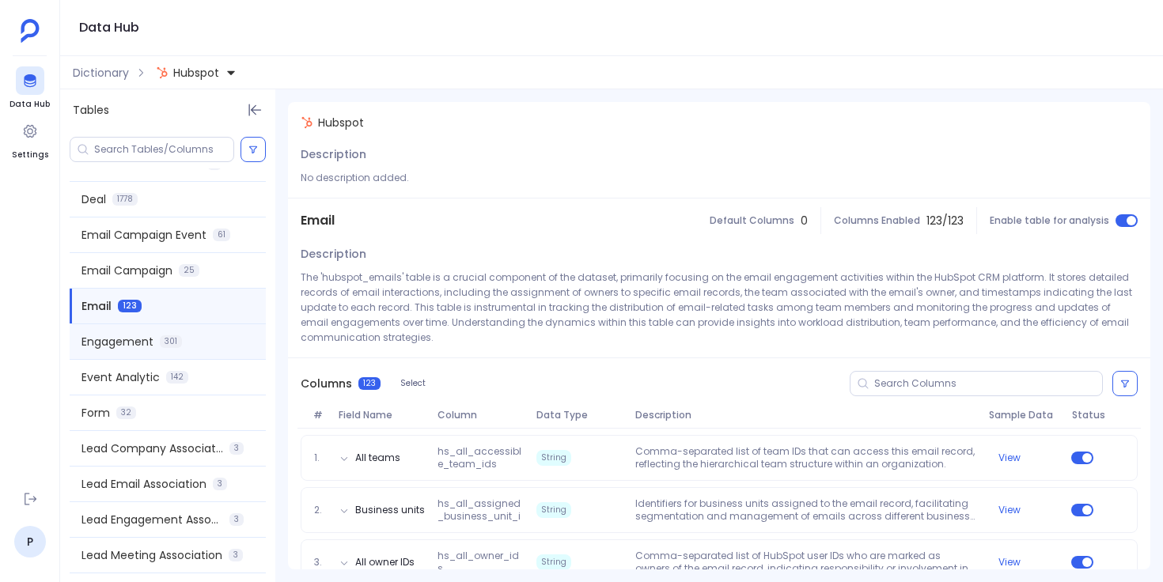
click at [199, 343] on div "Engagement 301" at bounding box center [168, 341] width 196 height 35
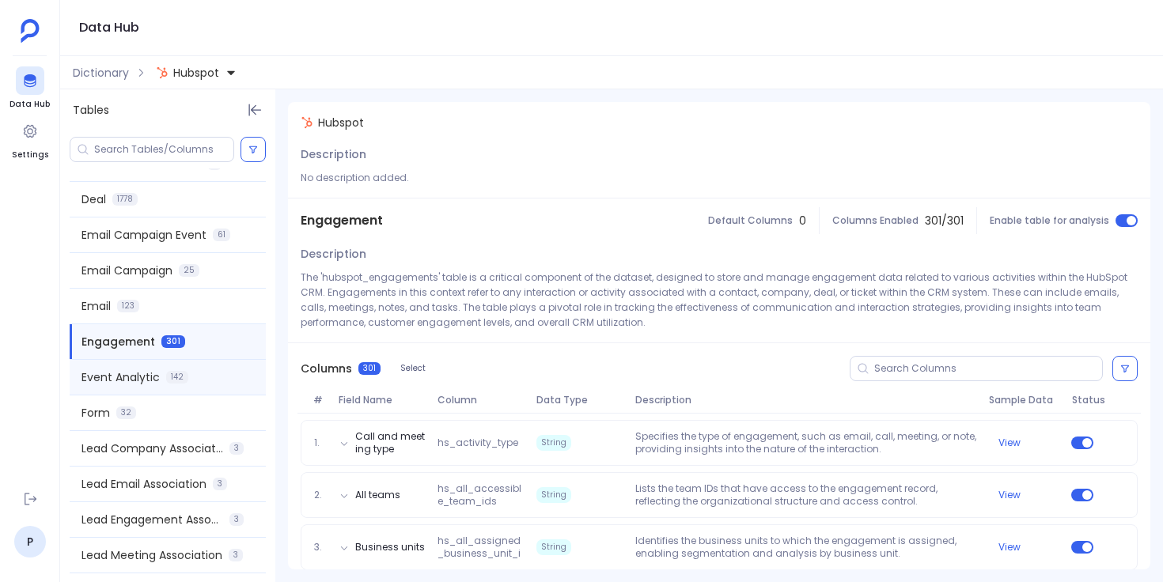
click at [201, 383] on div "Event Analytic 142" at bounding box center [168, 377] width 196 height 35
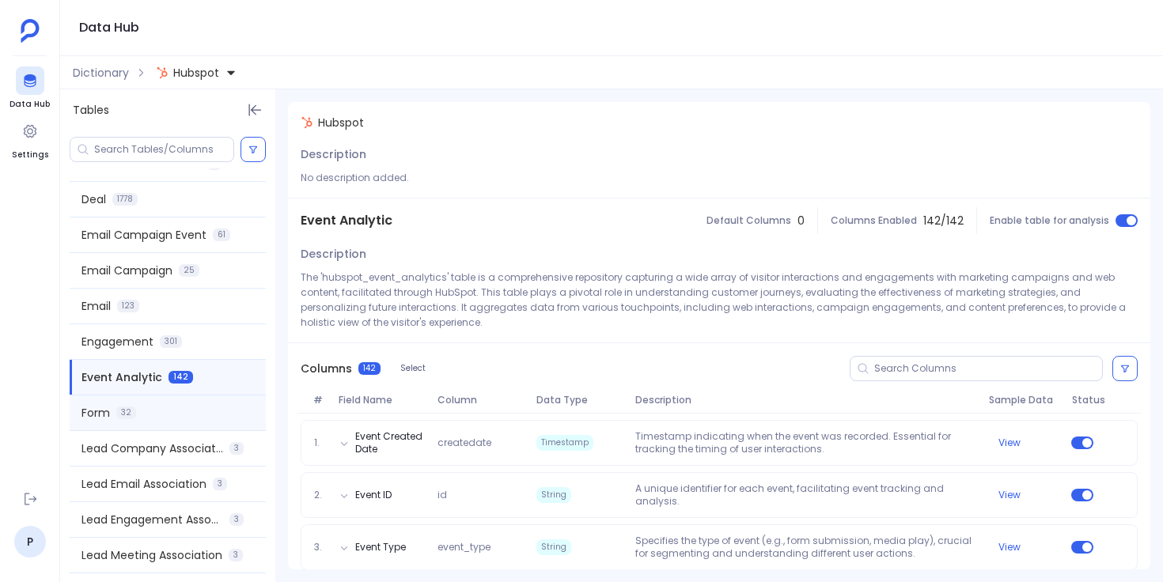
click at [203, 411] on div "Form 32" at bounding box center [168, 413] width 196 height 35
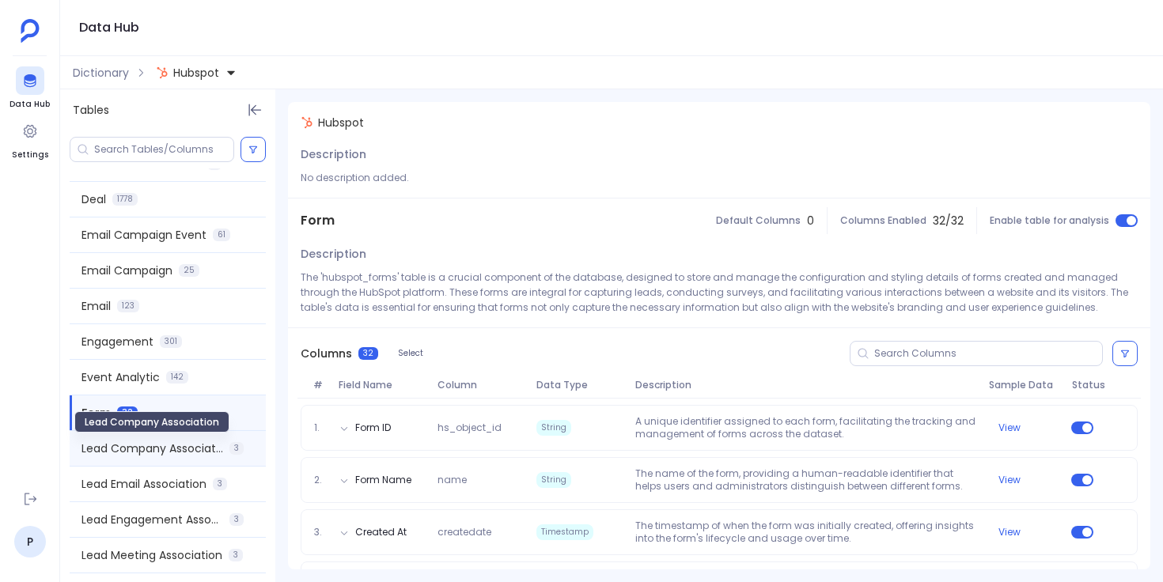
click at [204, 445] on span "Lead Company Association" at bounding box center [152, 449] width 142 height 16
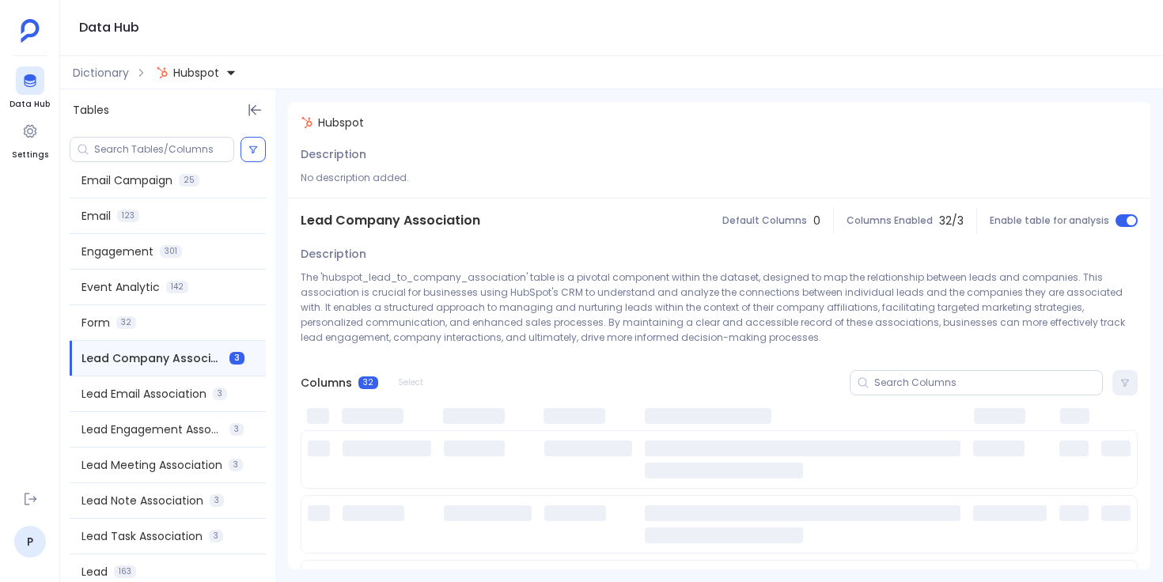
scroll to position [1163, 0]
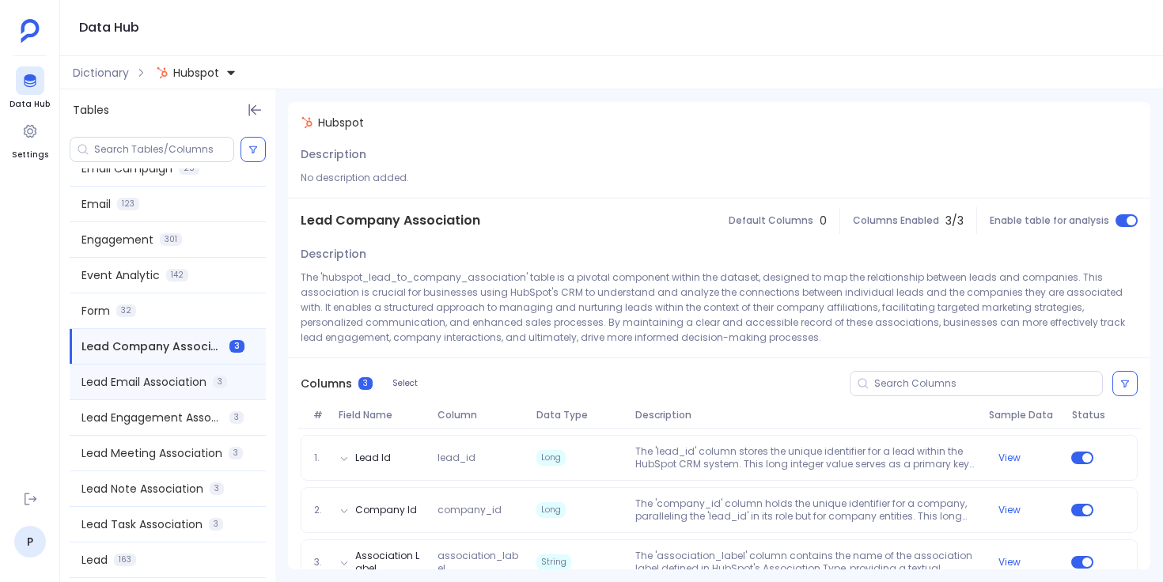
click at [205, 386] on span "Lead Email Association" at bounding box center [143, 382] width 125 height 16
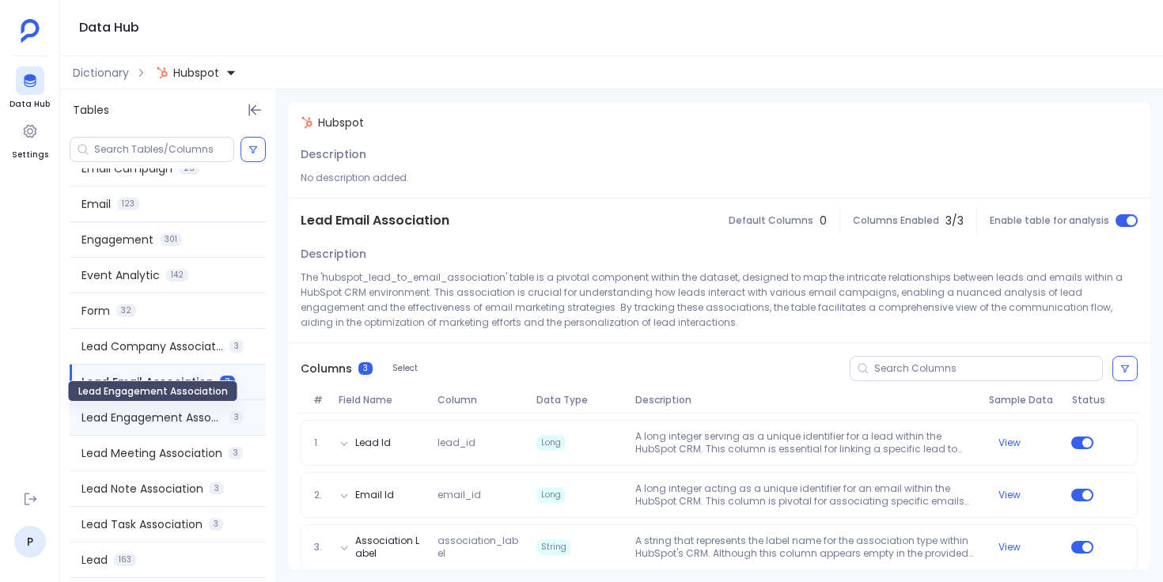
click at [207, 421] on span "Lead Engagement Association" at bounding box center [152, 418] width 142 height 16
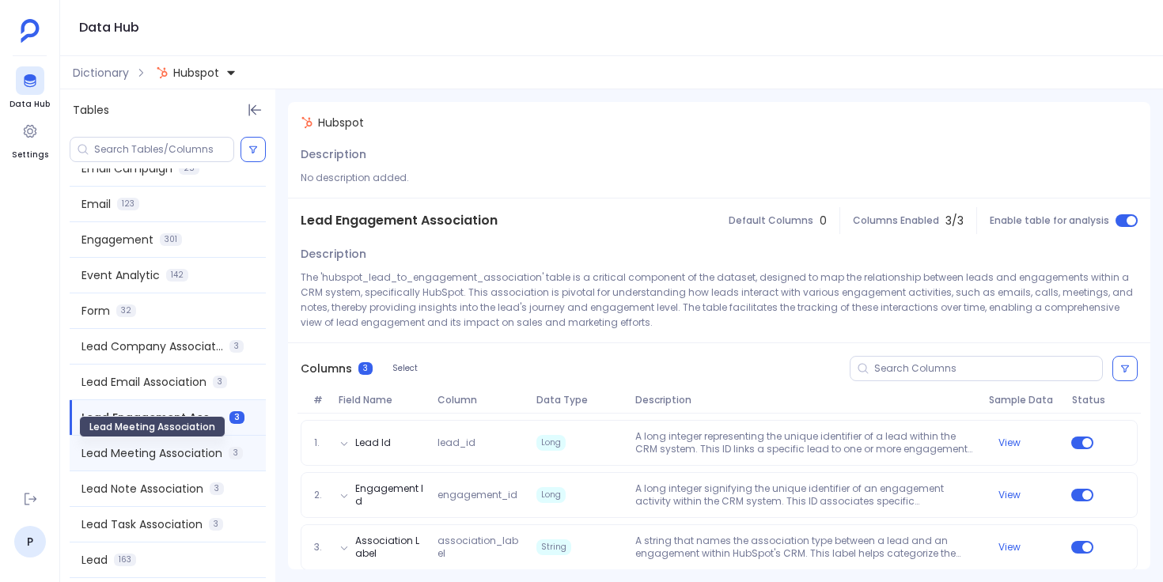
click at [209, 449] on span "Lead Meeting Association" at bounding box center [151, 453] width 141 height 16
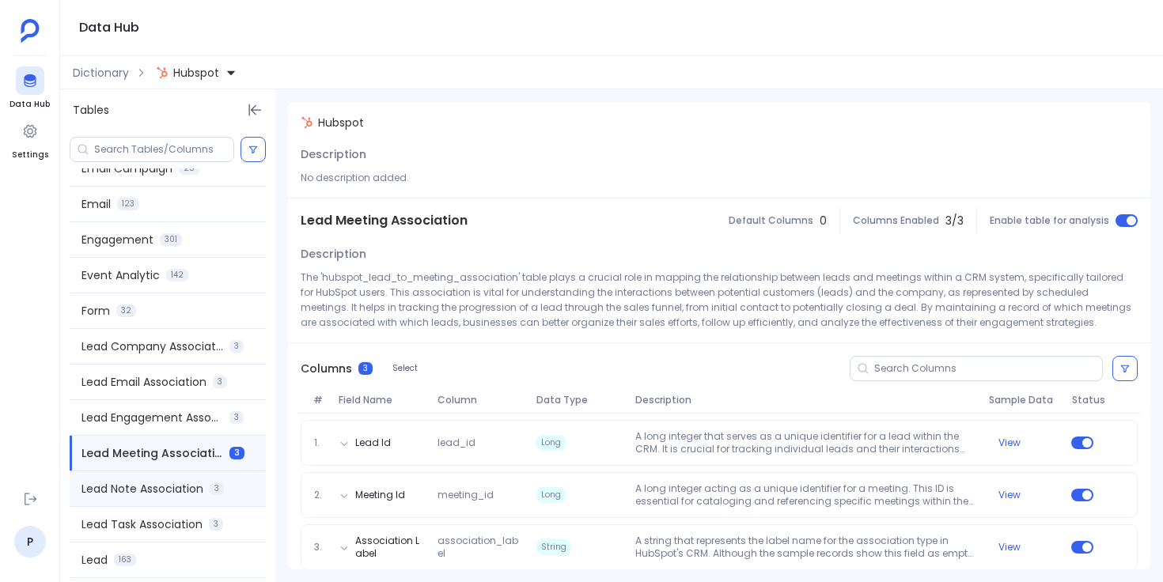
click at [210, 485] on span "3" at bounding box center [217, 489] width 14 height 13
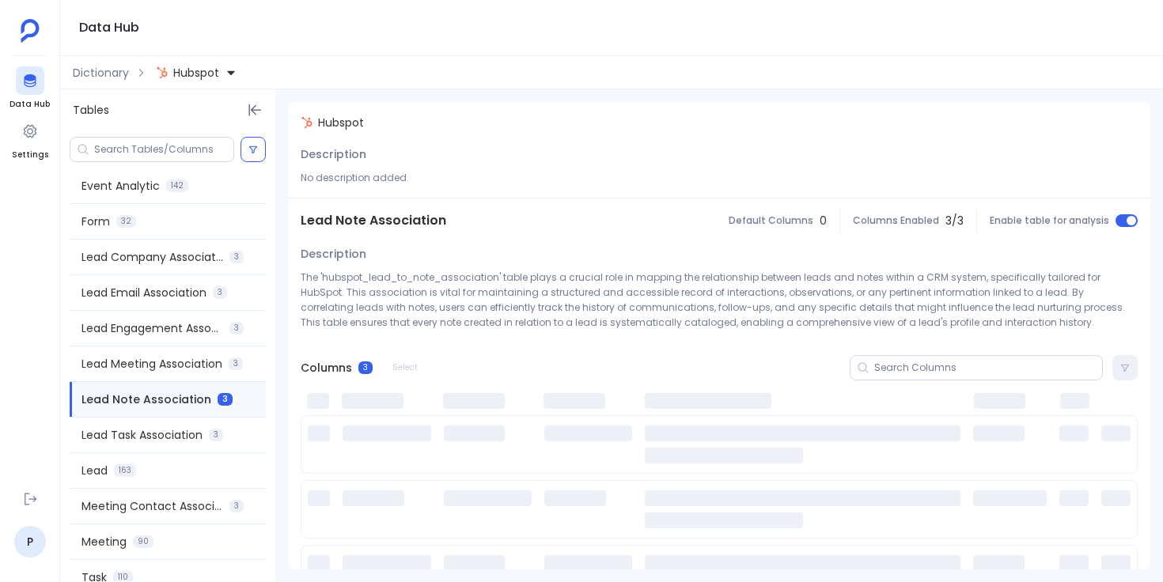
scroll to position [1255, 0]
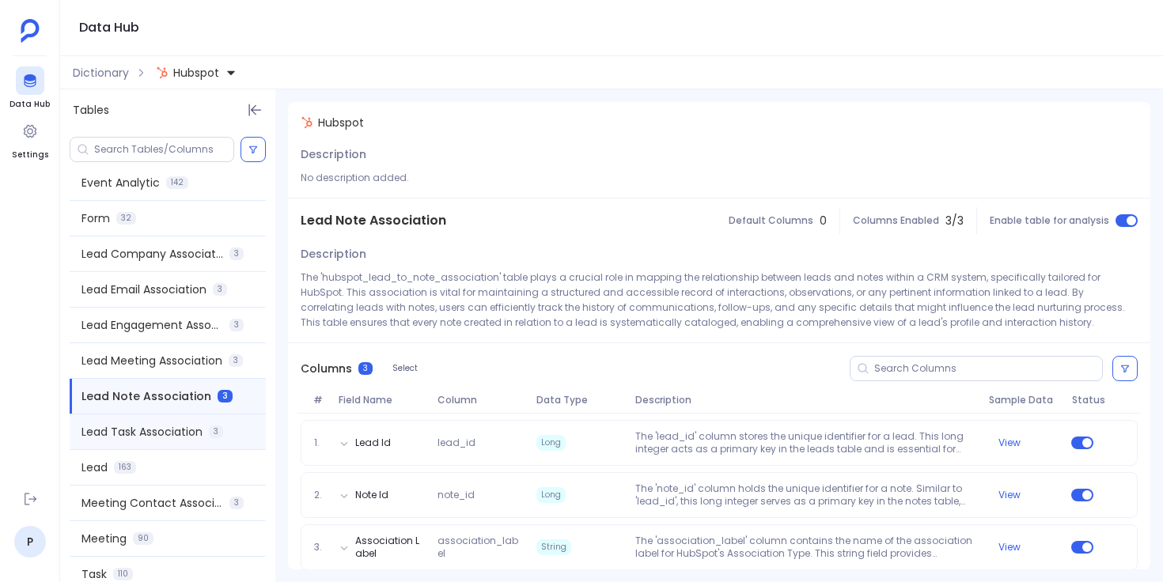
click at [211, 441] on div "Lead Task Association 3" at bounding box center [168, 432] width 196 height 35
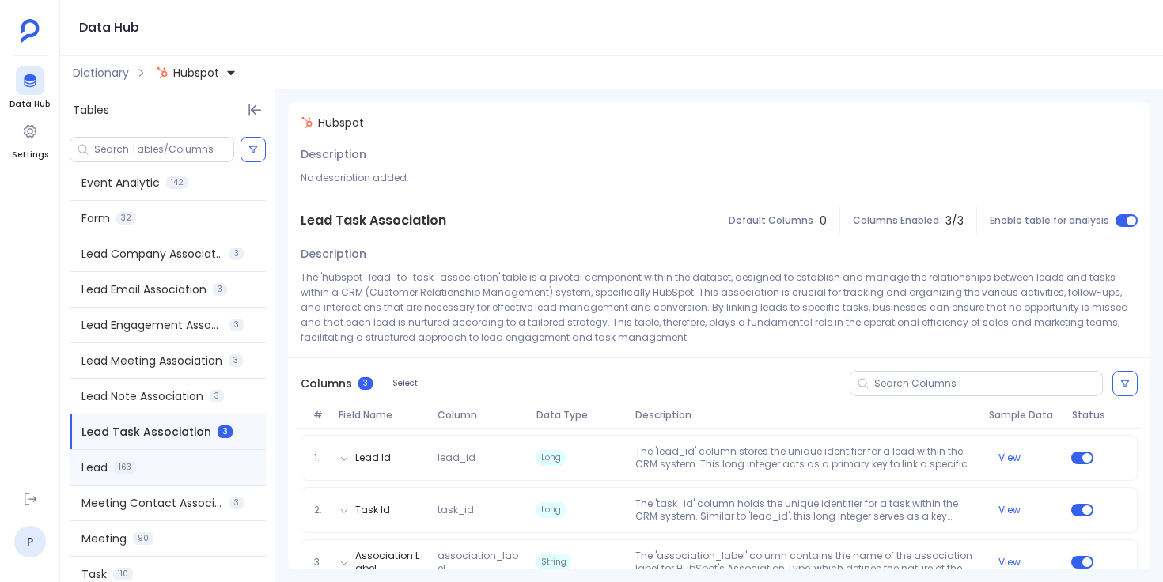
click at [211, 472] on div "Lead 163" at bounding box center [168, 467] width 196 height 35
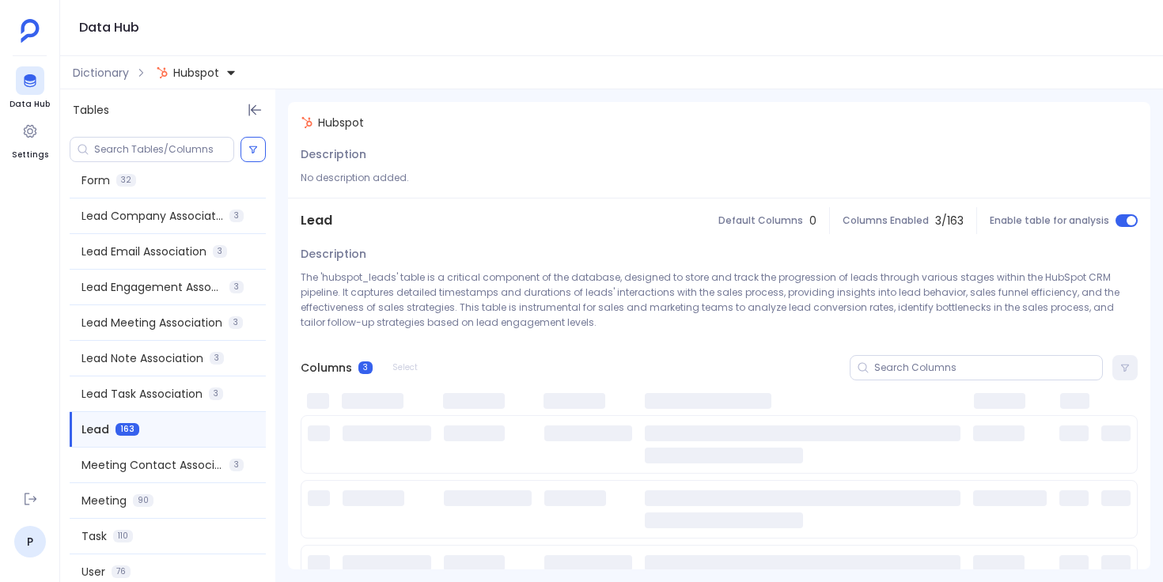
scroll to position [1308, 0]
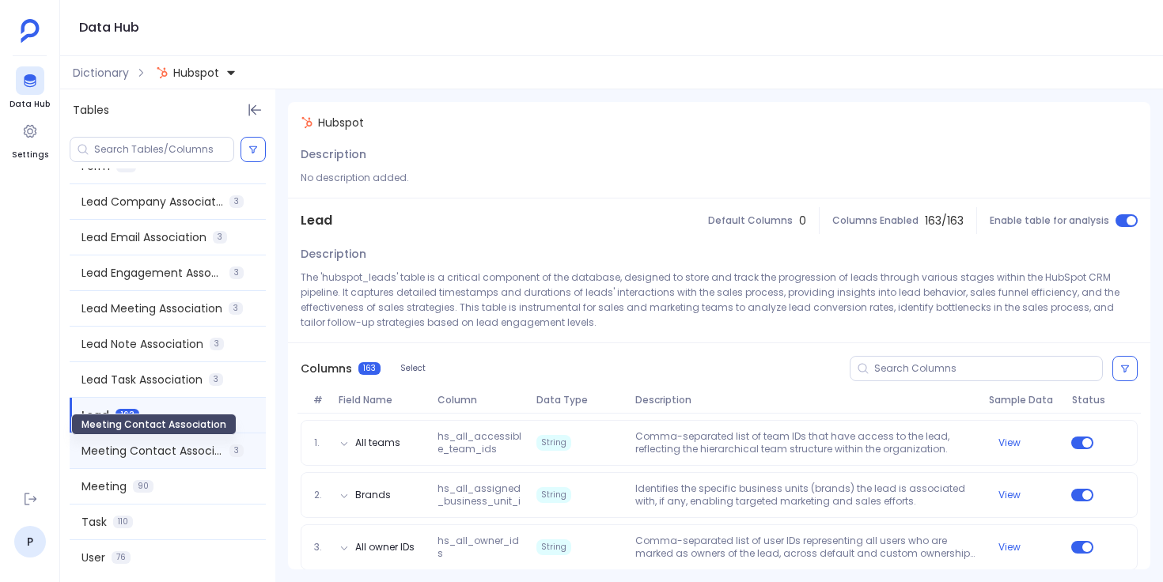
click at [210, 454] on span "Meeting Contact Association" at bounding box center [152, 451] width 142 height 16
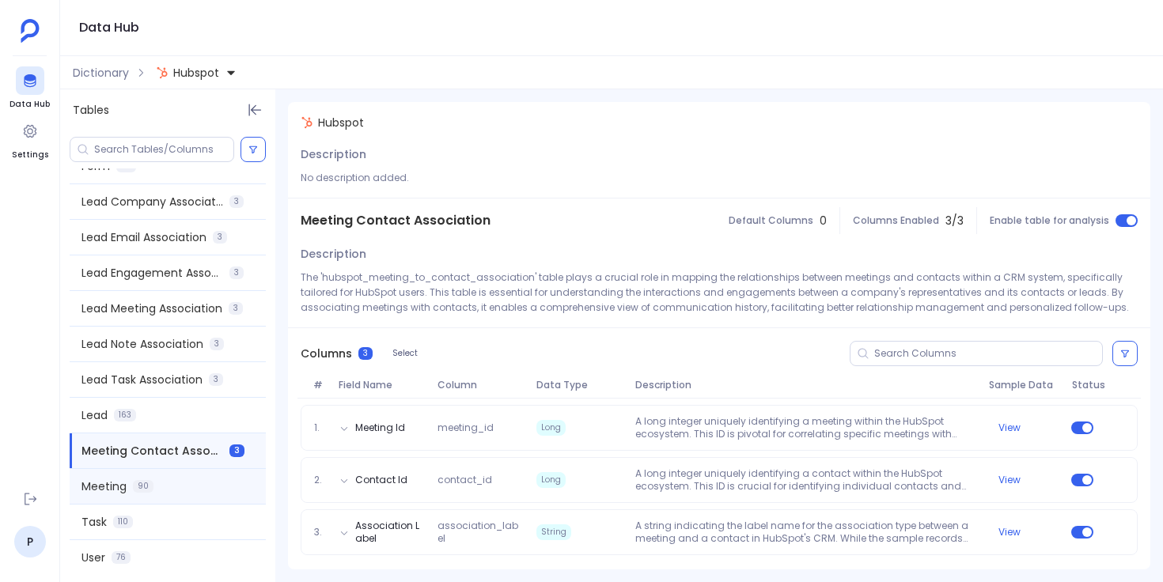
click at [208, 489] on div "Meeting 90" at bounding box center [168, 486] width 196 height 35
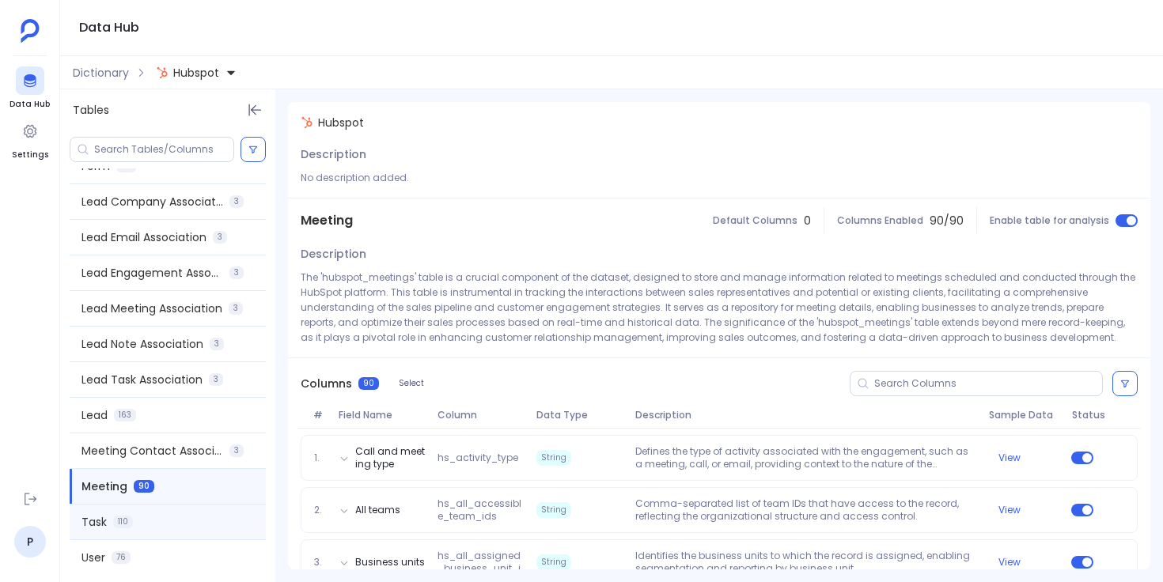
click at [203, 522] on div "Task 110" at bounding box center [168, 522] width 196 height 35
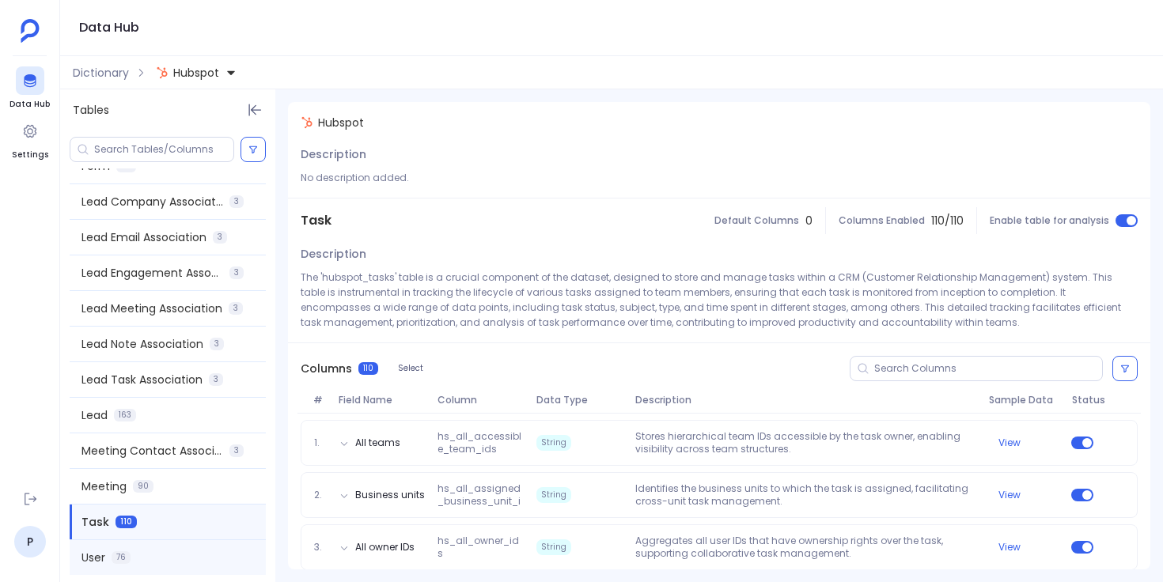
click at [203, 562] on div "User 76" at bounding box center [168, 557] width 196 height 35
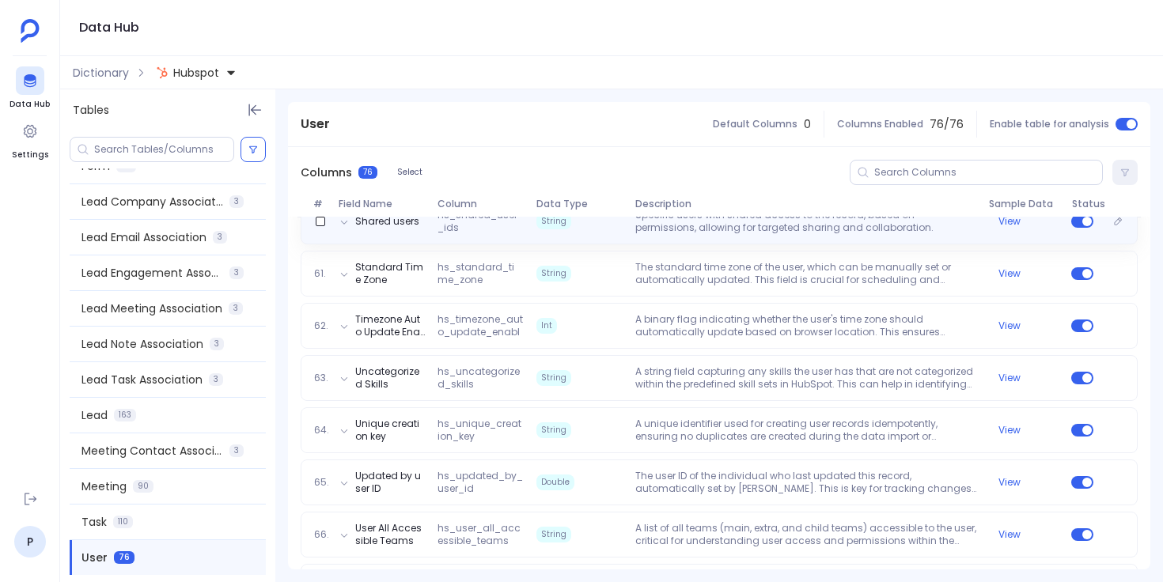
scroll to position [3810, 0]
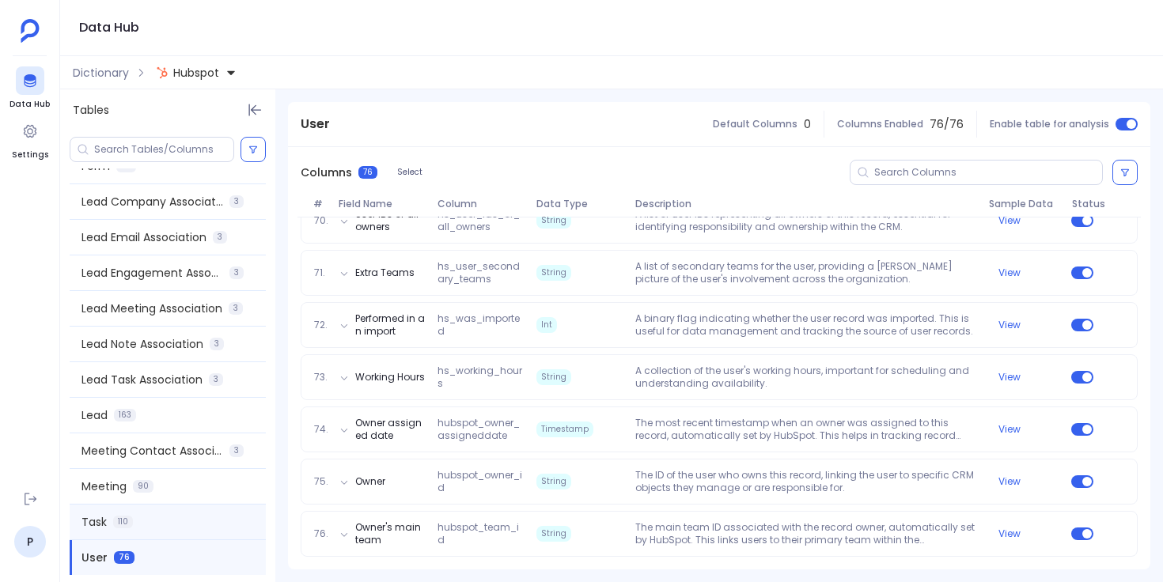
click at [207, 530] on div "Task 110" at bounding box center [168, 522] width 196 height 35
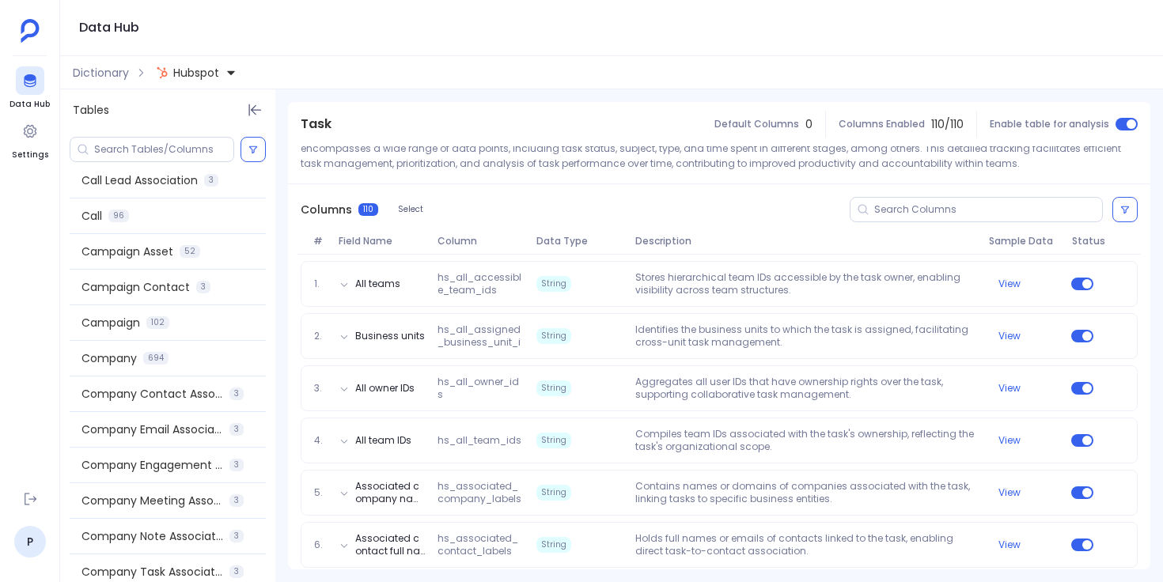
scroll to position [0, 0]
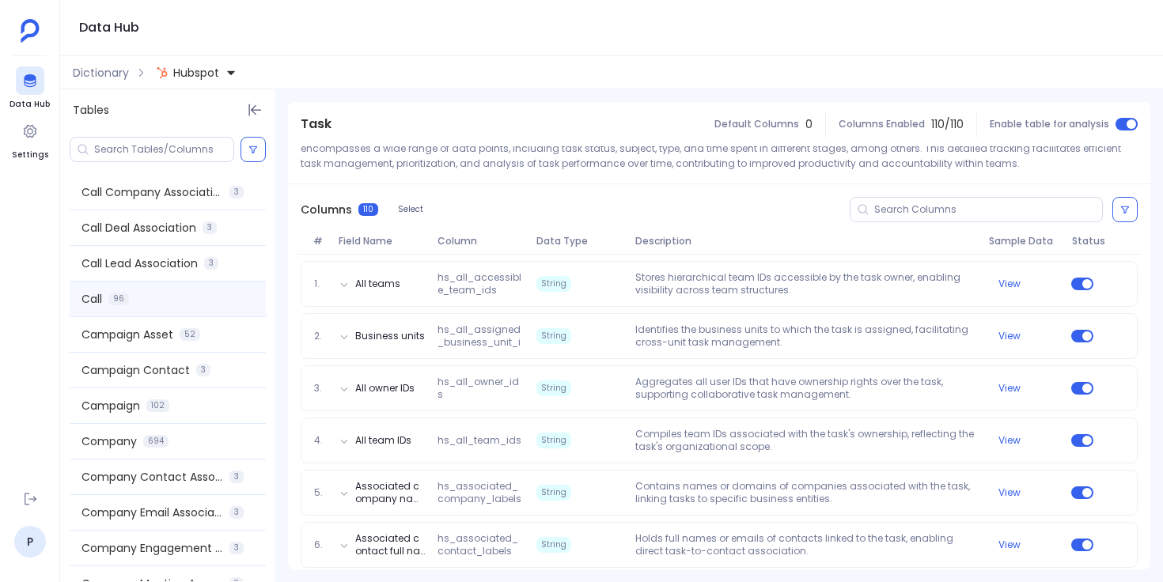
click at [184, 296] on div "Call 96" at bounding box center [168, 299] width 196 height 35
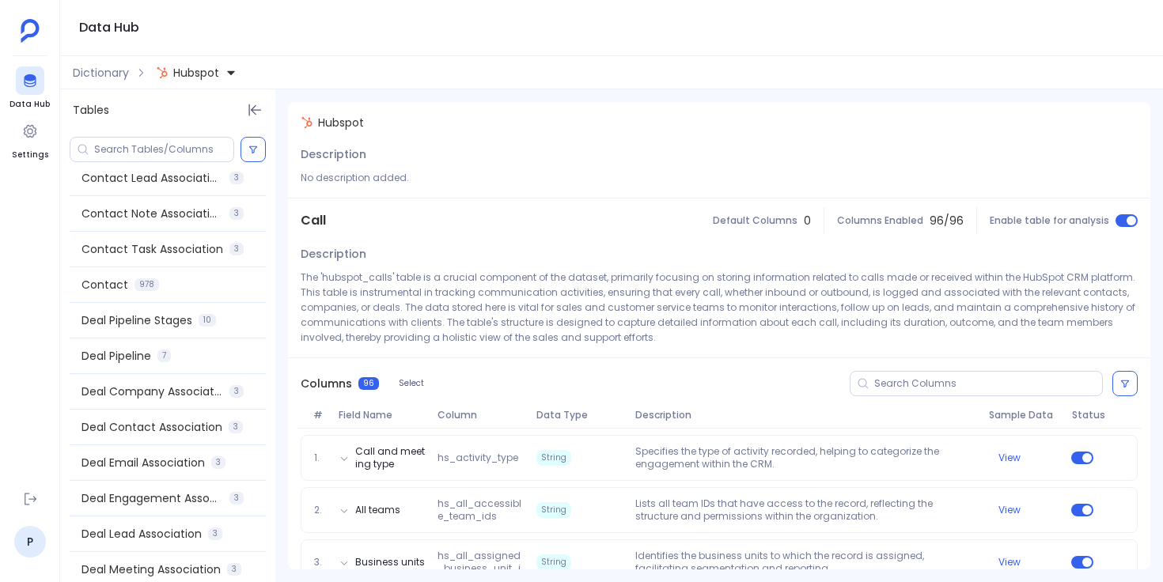
scroll to position [590, 0]
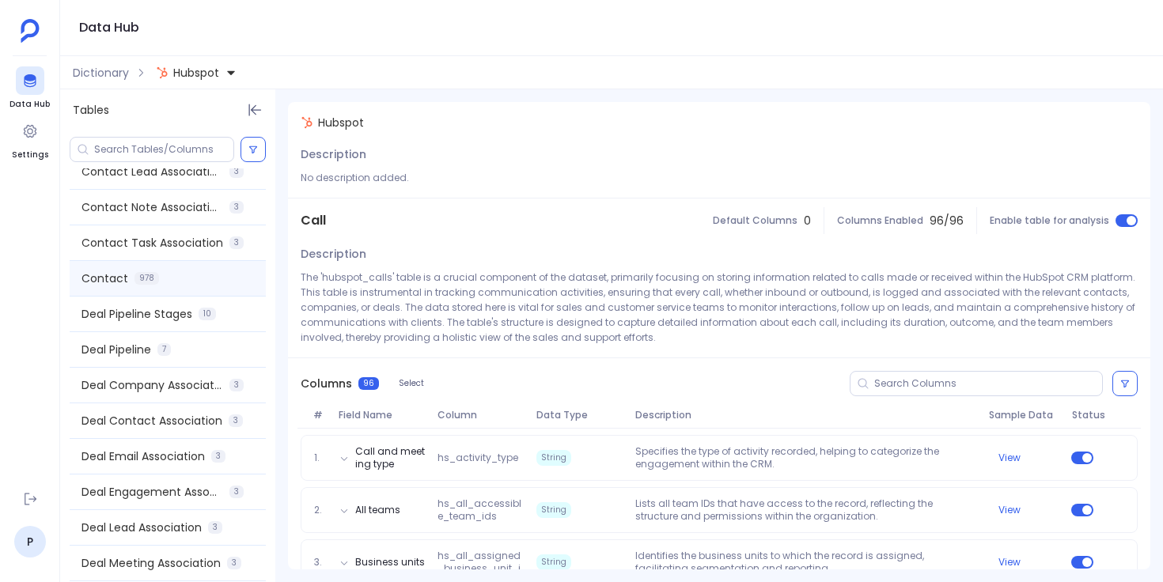
click at [202, 278] on div "Contact 978" at bounding box center [168, 278] width 196 height 35
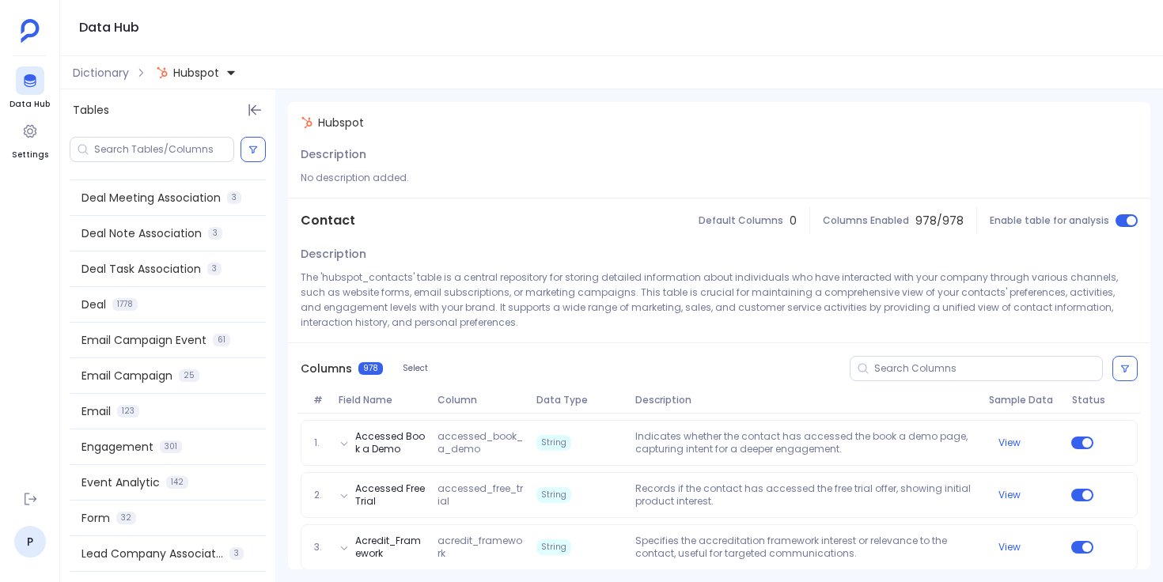
scroll to position [976, 0]
